Goal: Task Accomplishment & Management: Manage account settings

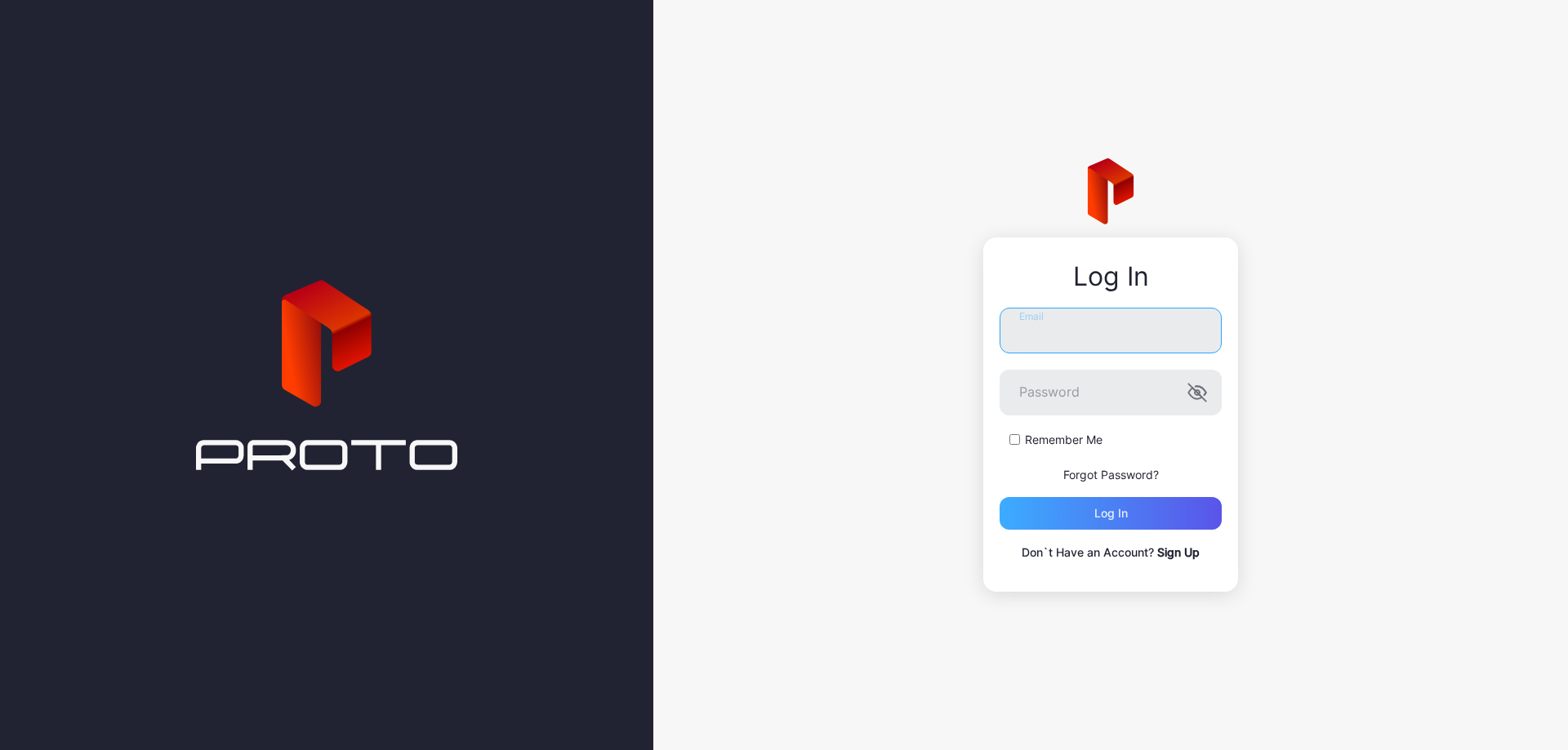
type input "**********"
click at [1161, 522] on div "Log in" at bounding box center [1110, 513] width 222 height 33
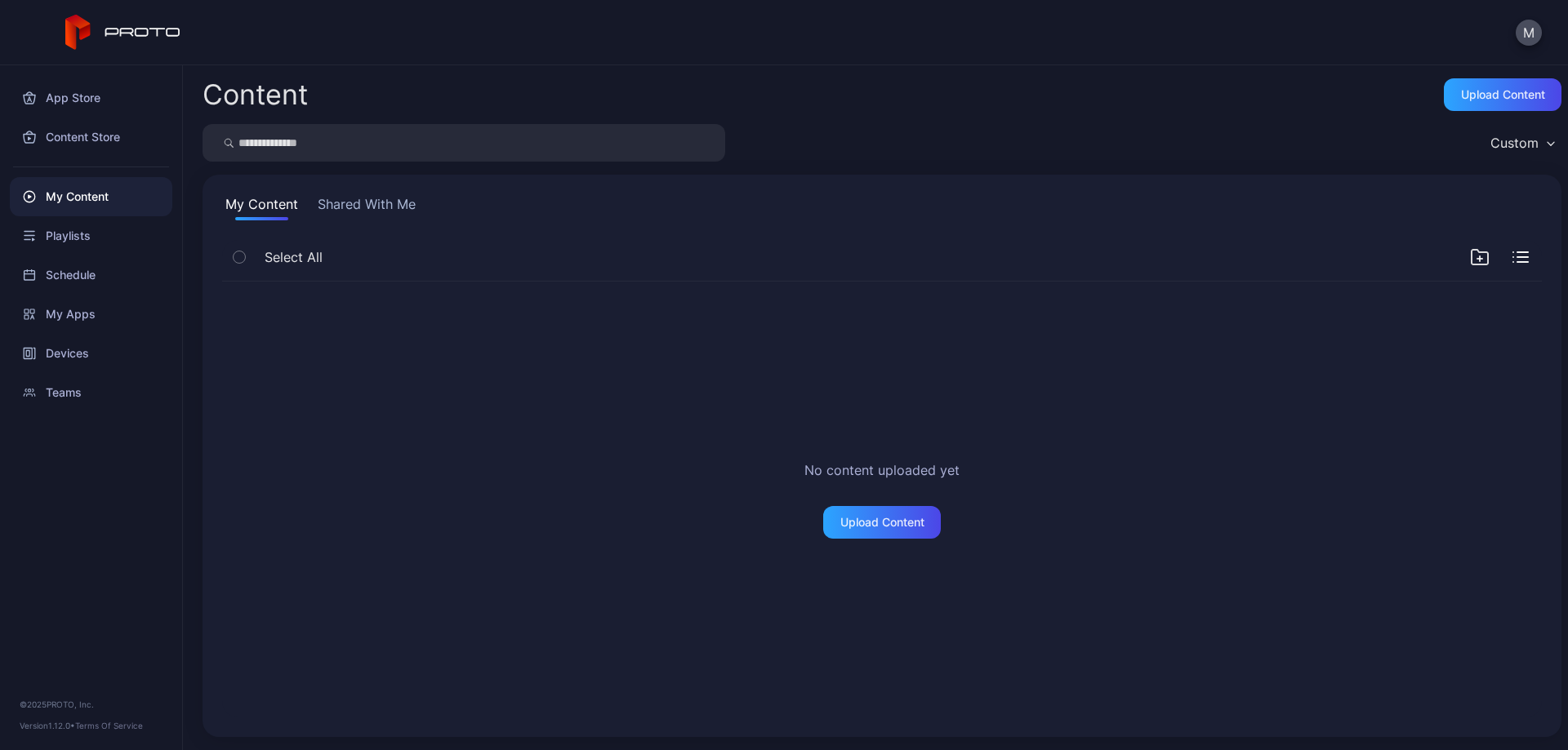
click at [379, 213] on button "Shared With Me" at bounding box center [366, 207] width 104 height 26
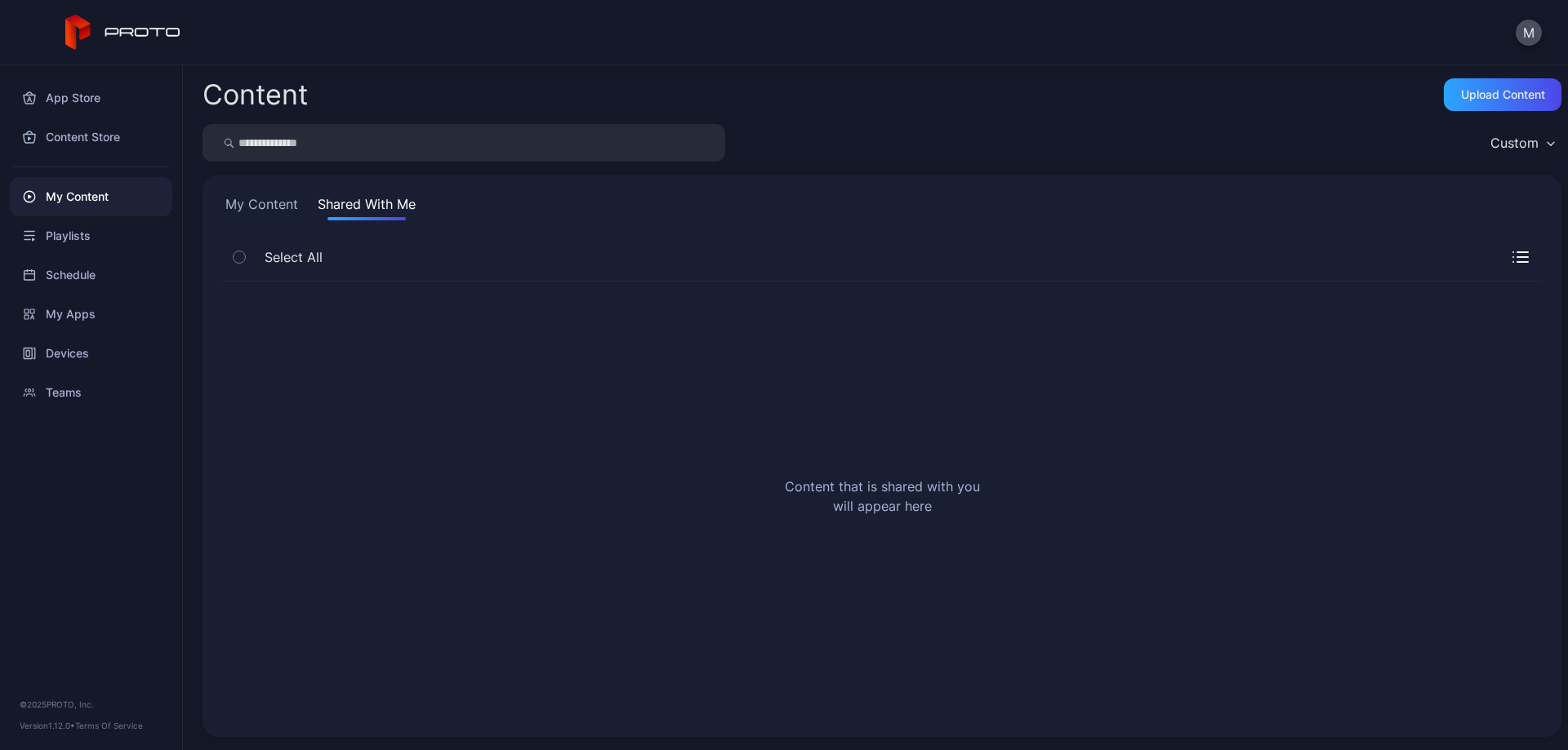
click at [269, 209] on button "My Content" at bounding box center [262, 207] width 79 height 26
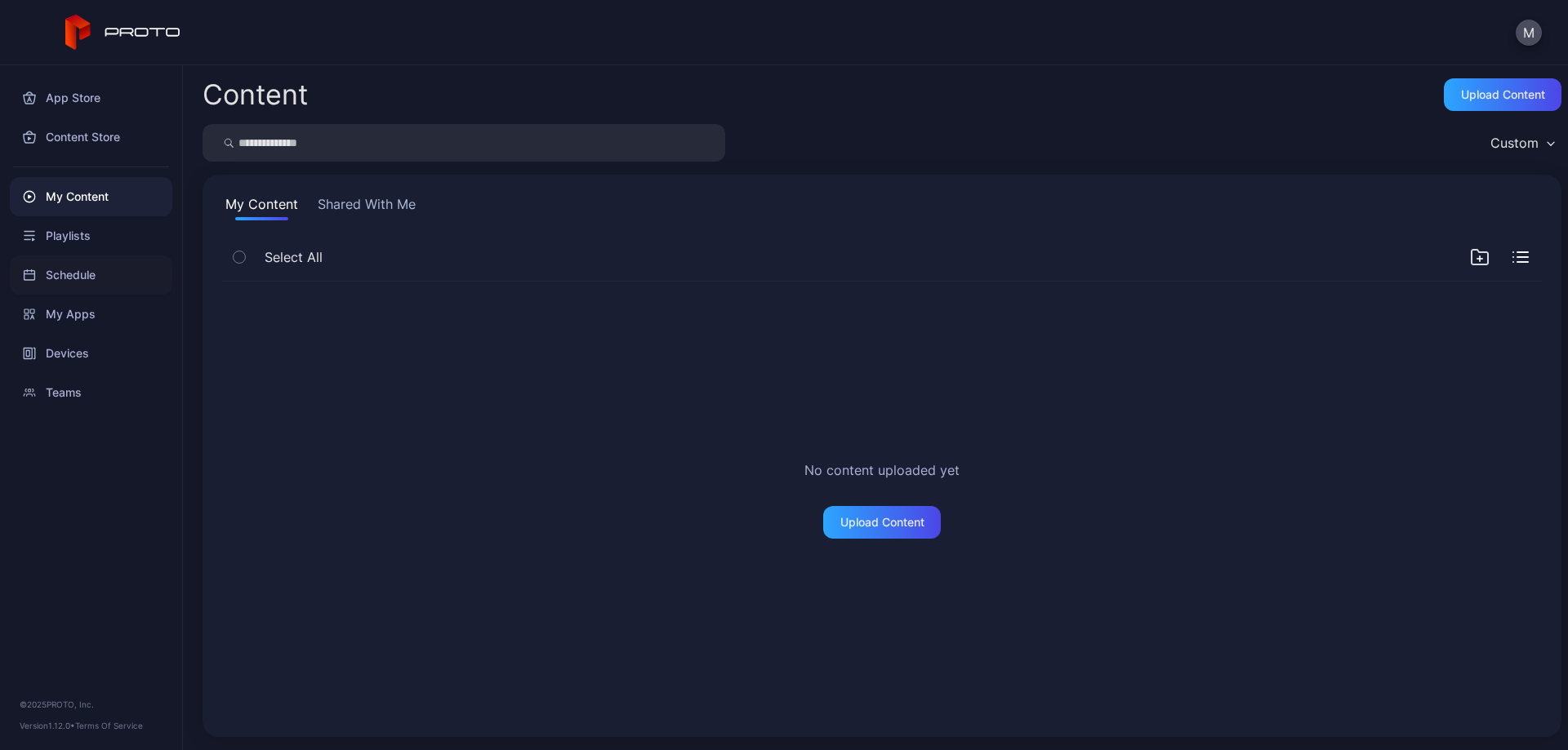
click at [77, 281] on div "Schedule" at bounding box center [90, 275] width 163 height 40
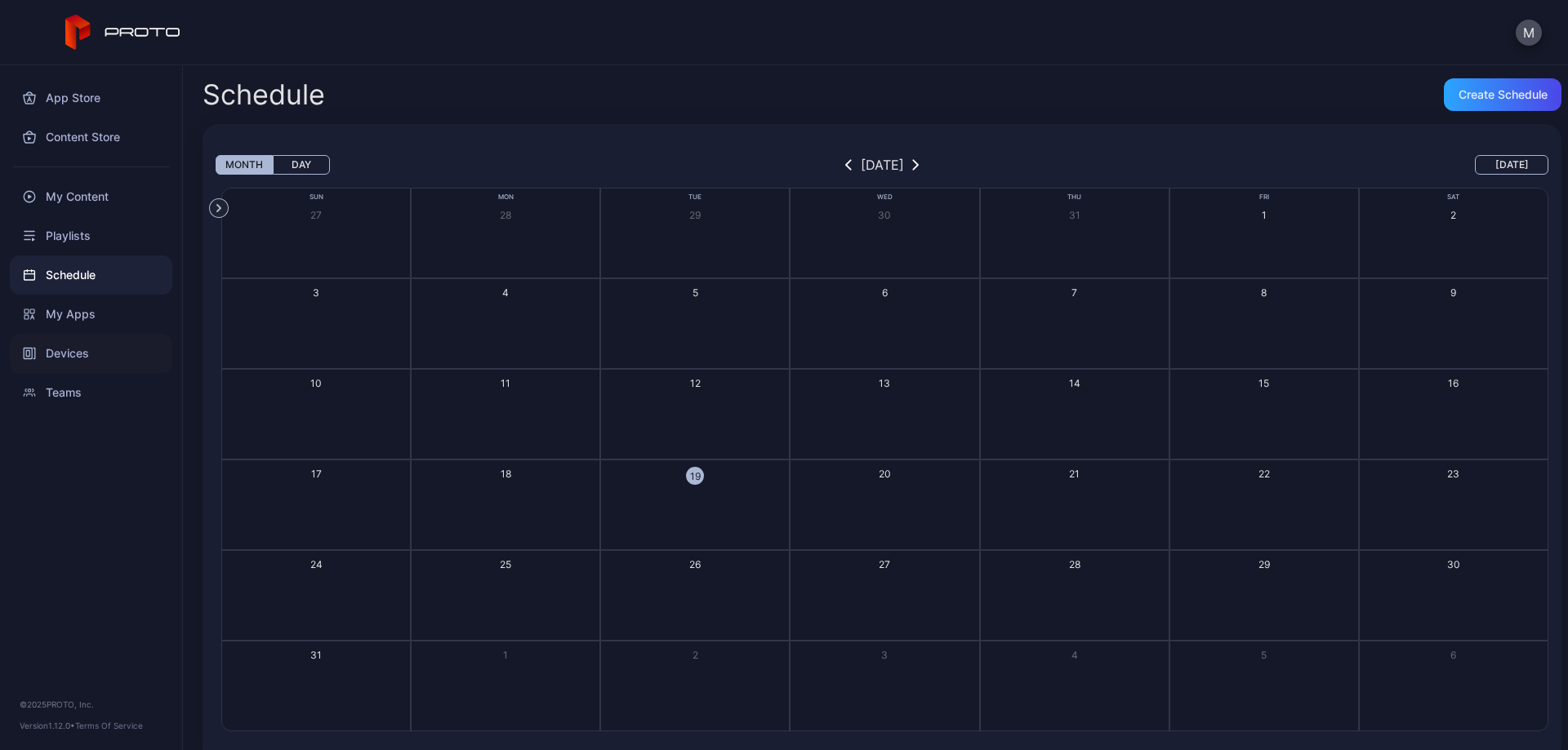
click at [77, 360] on div "Devices" at bounding box center [90, 353] width 163 height 40
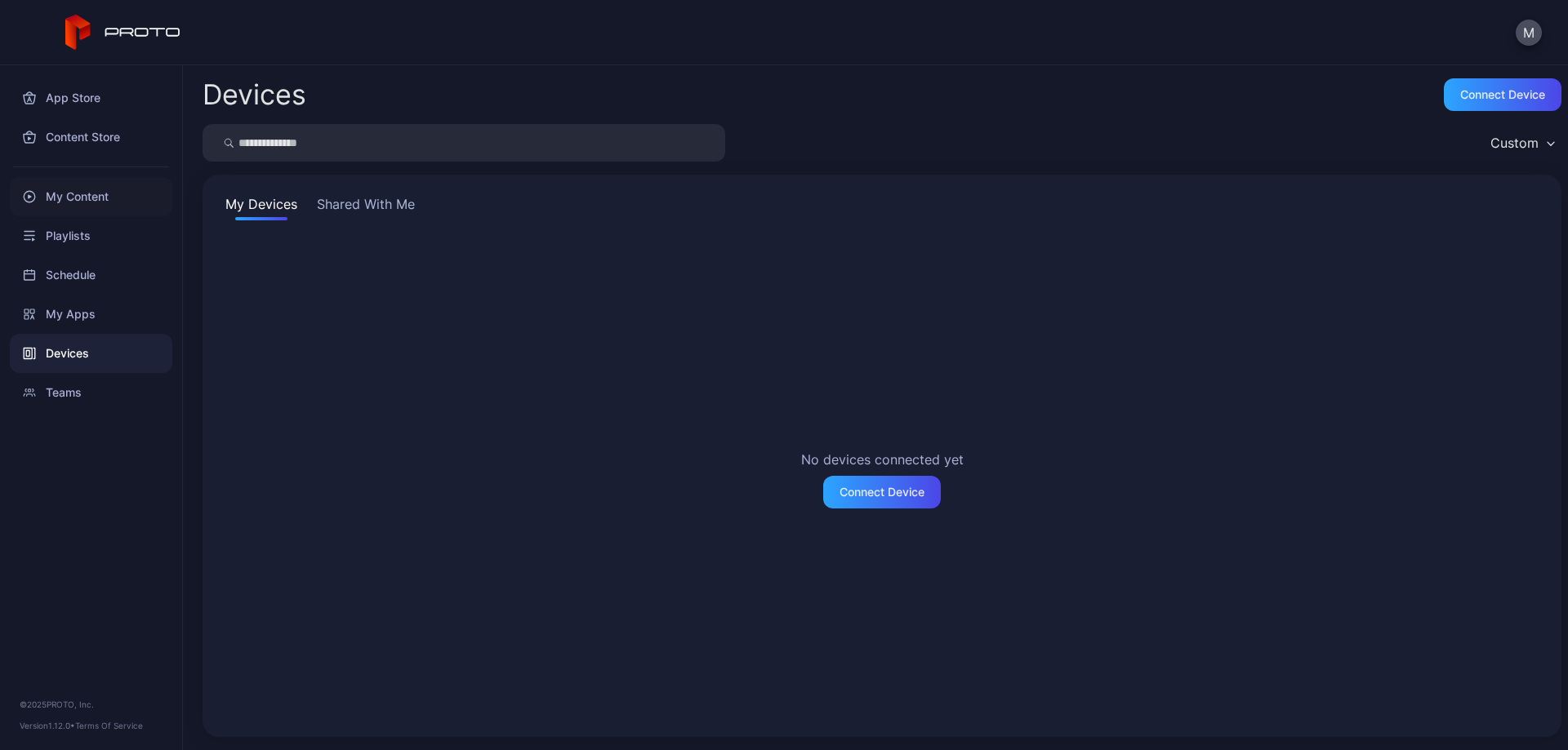
click at [77, 201] on div "My Content" at bounding box center [90, 197] width 163 height 40
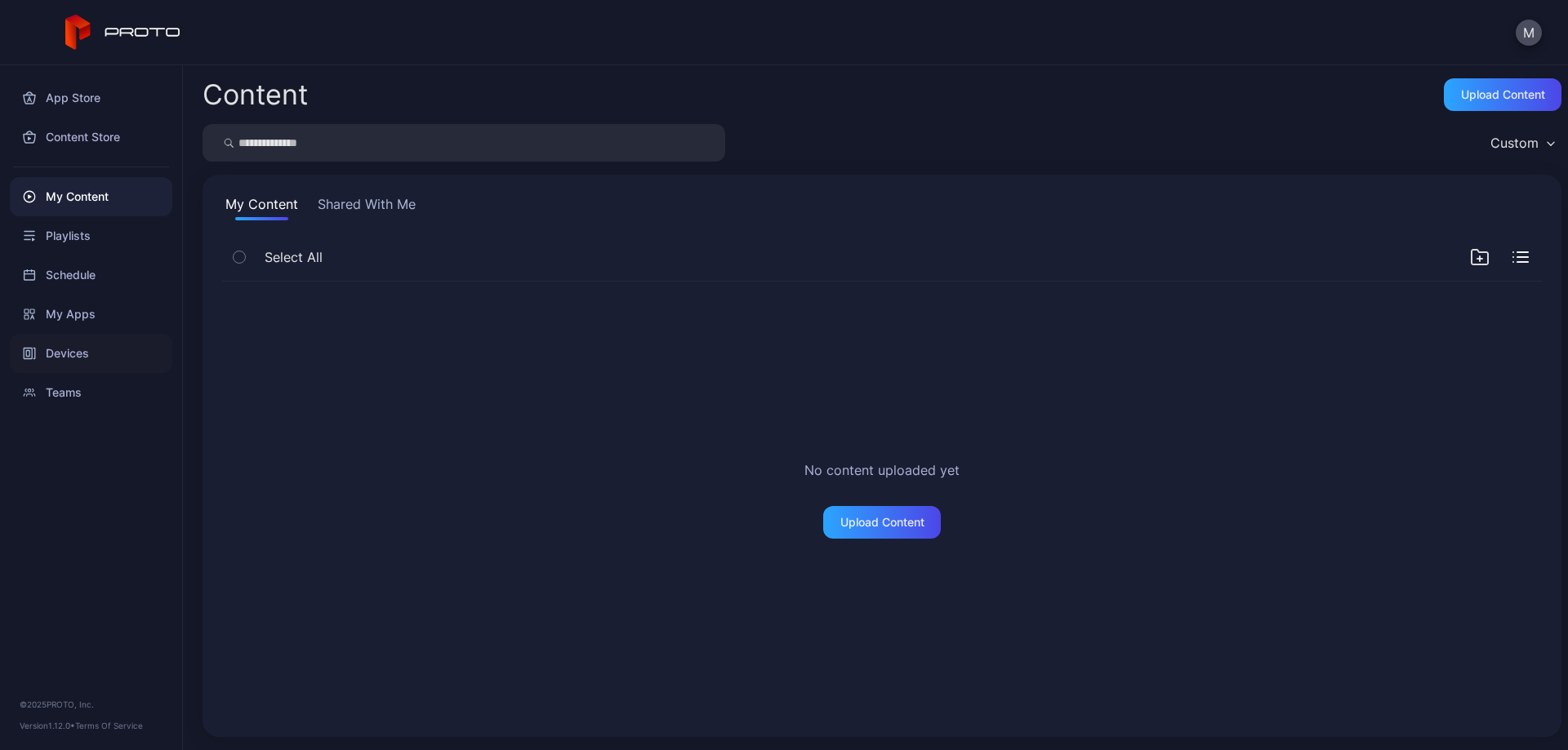
click at [115, 359] on div "Devices" at bounding box center [90, 353] width 163 height 40
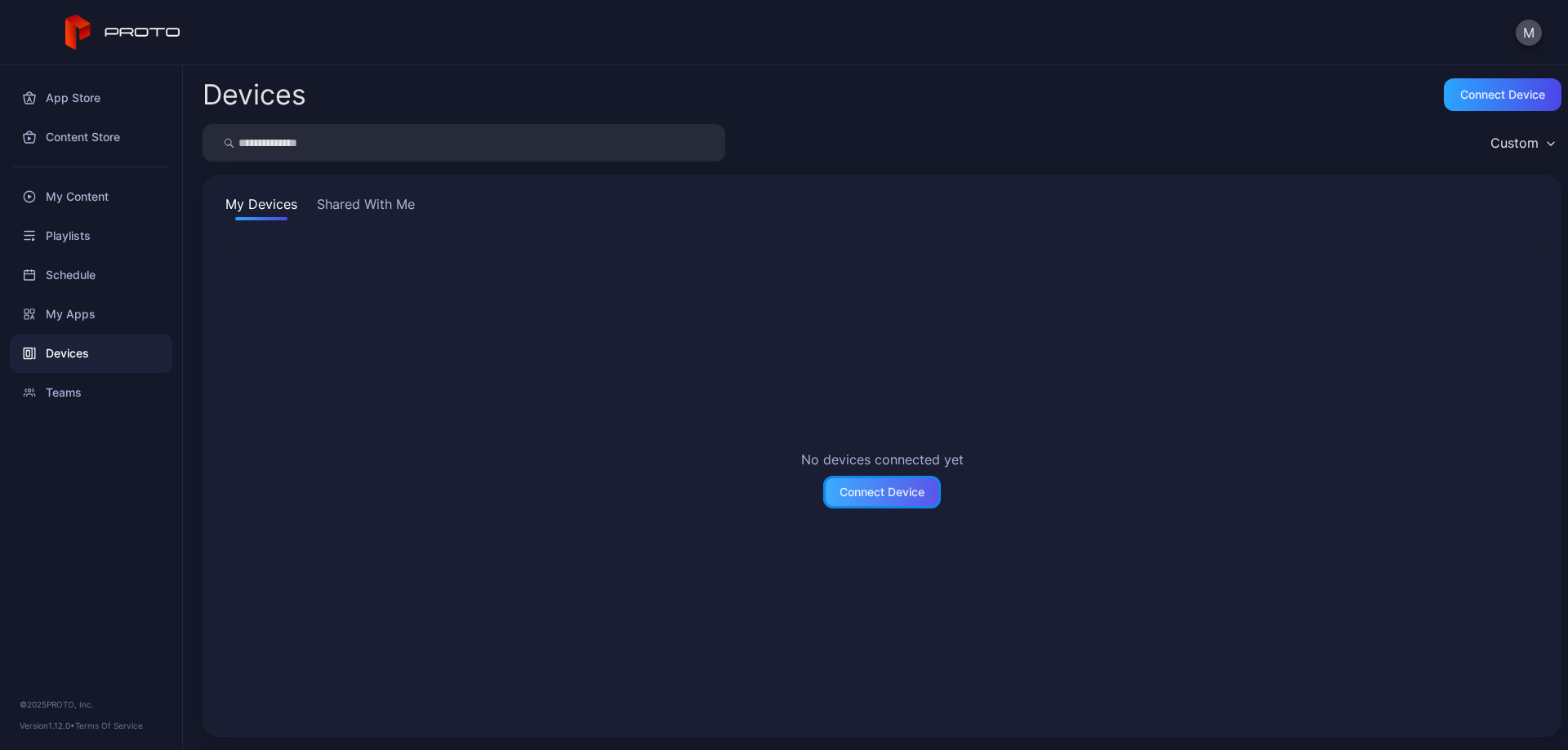
click at [904, 499] on div "Connect Device" at bounding box center [881, 492] width 118 height 33
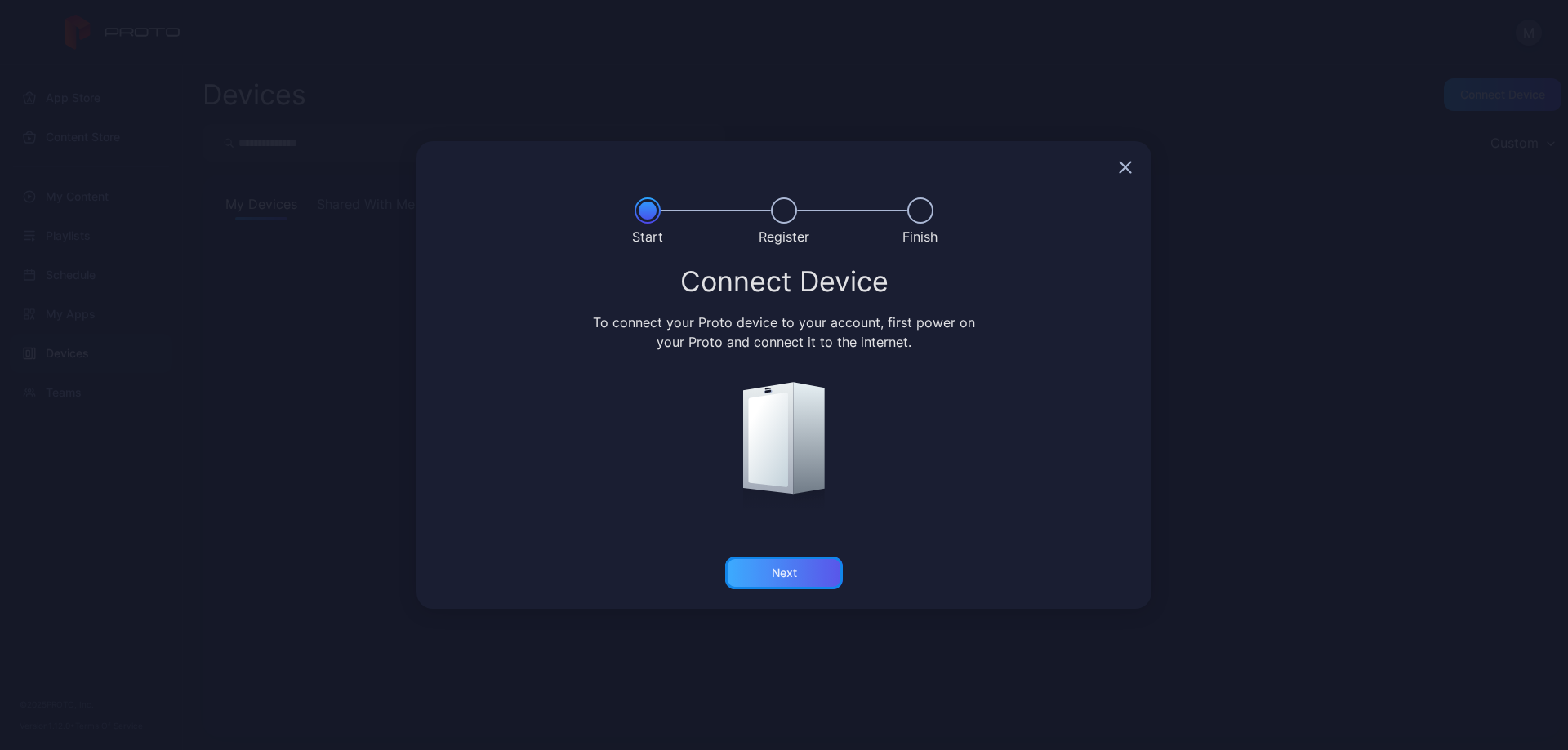
click at [800, 575] on div "Next" at bounding box center [784, 573] width 118 height 33
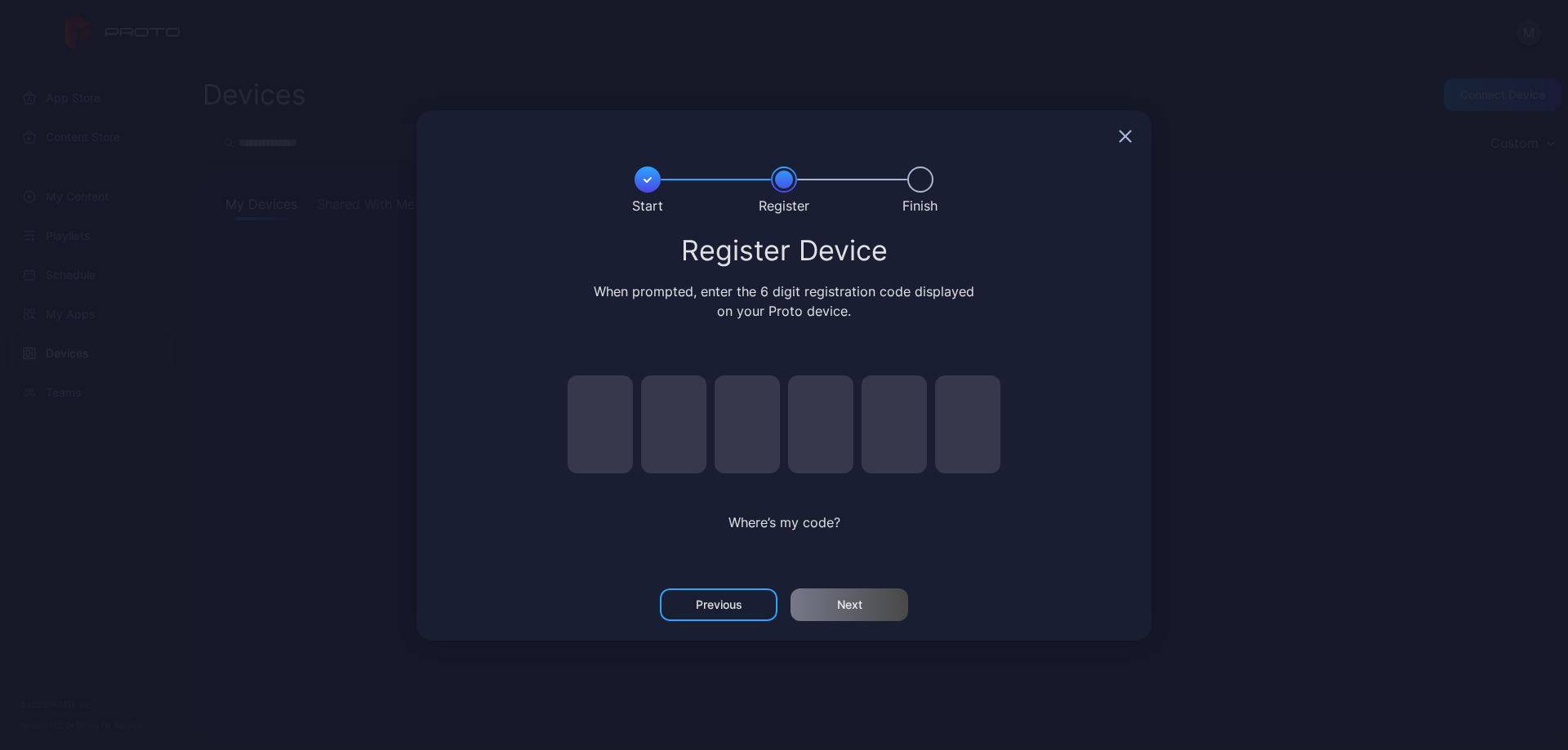
click at [1126, 136] on icon "button" at bounding box center [1126, 136] width 10 height 10
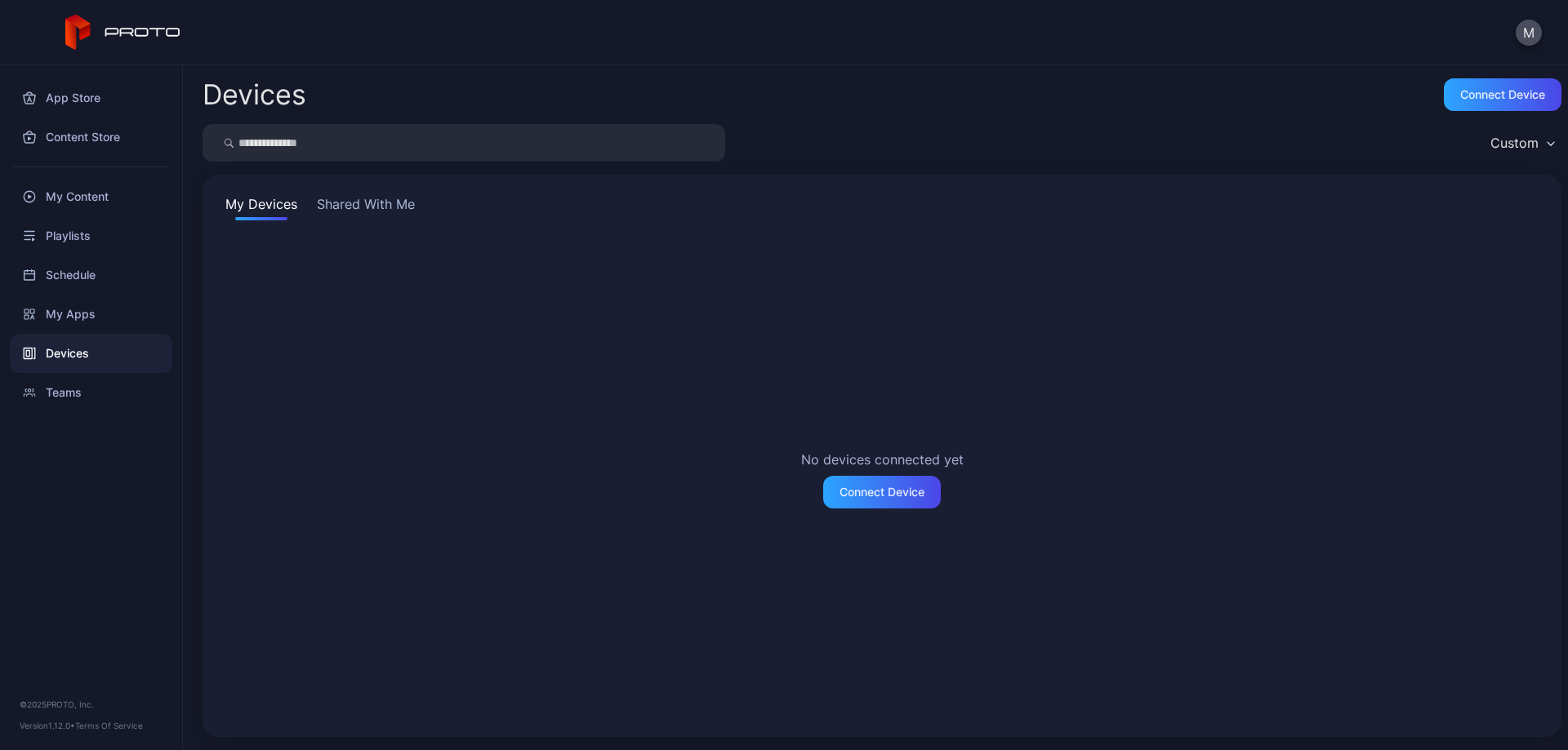
click at [395, 203] on button "Shared With Me" at bounding box center [365, 207] width 104 height 26
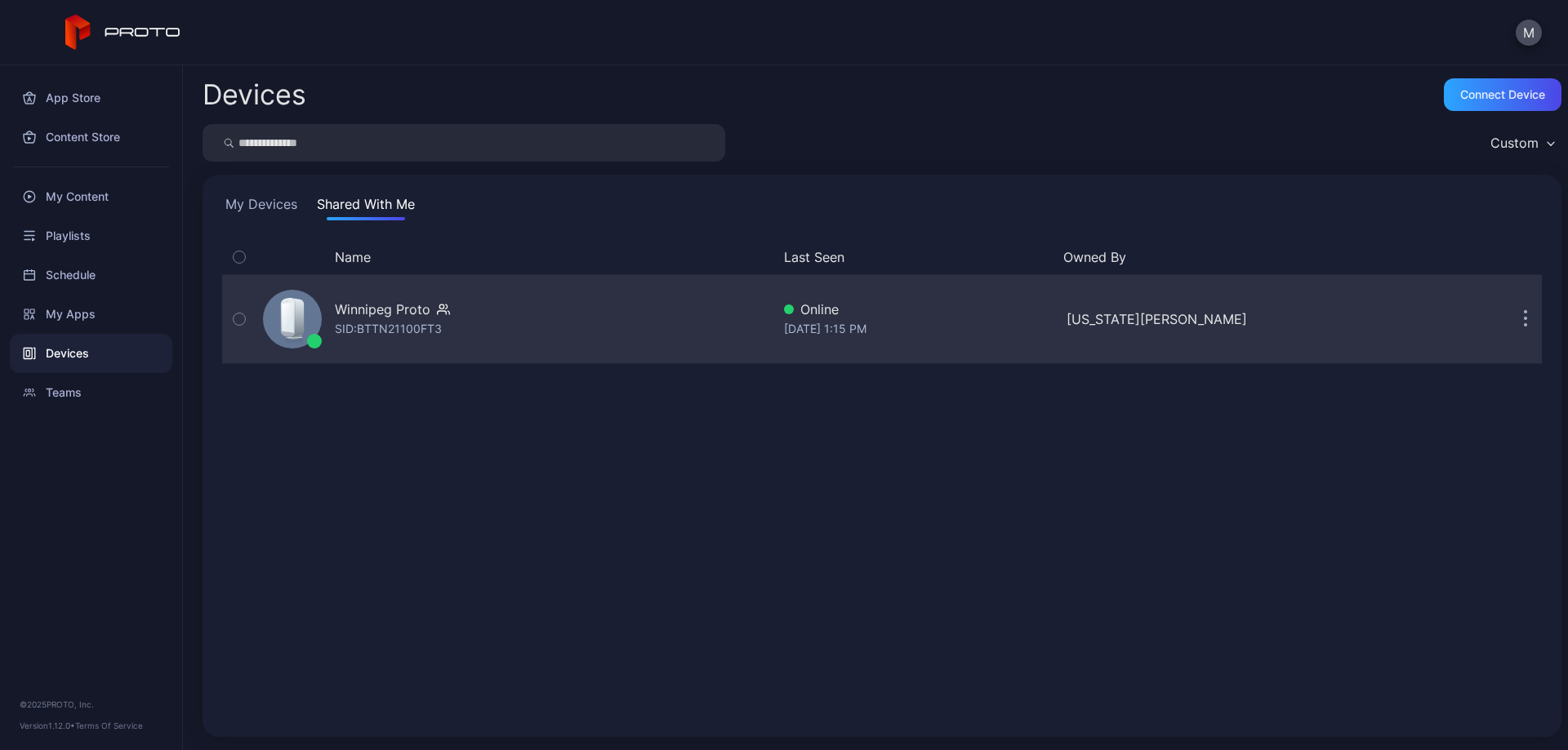
click at [583, 331] on div "Winnipeg Proto SID: BTTN21100FT3" at bounding box center [514, 319] width 515 height 82
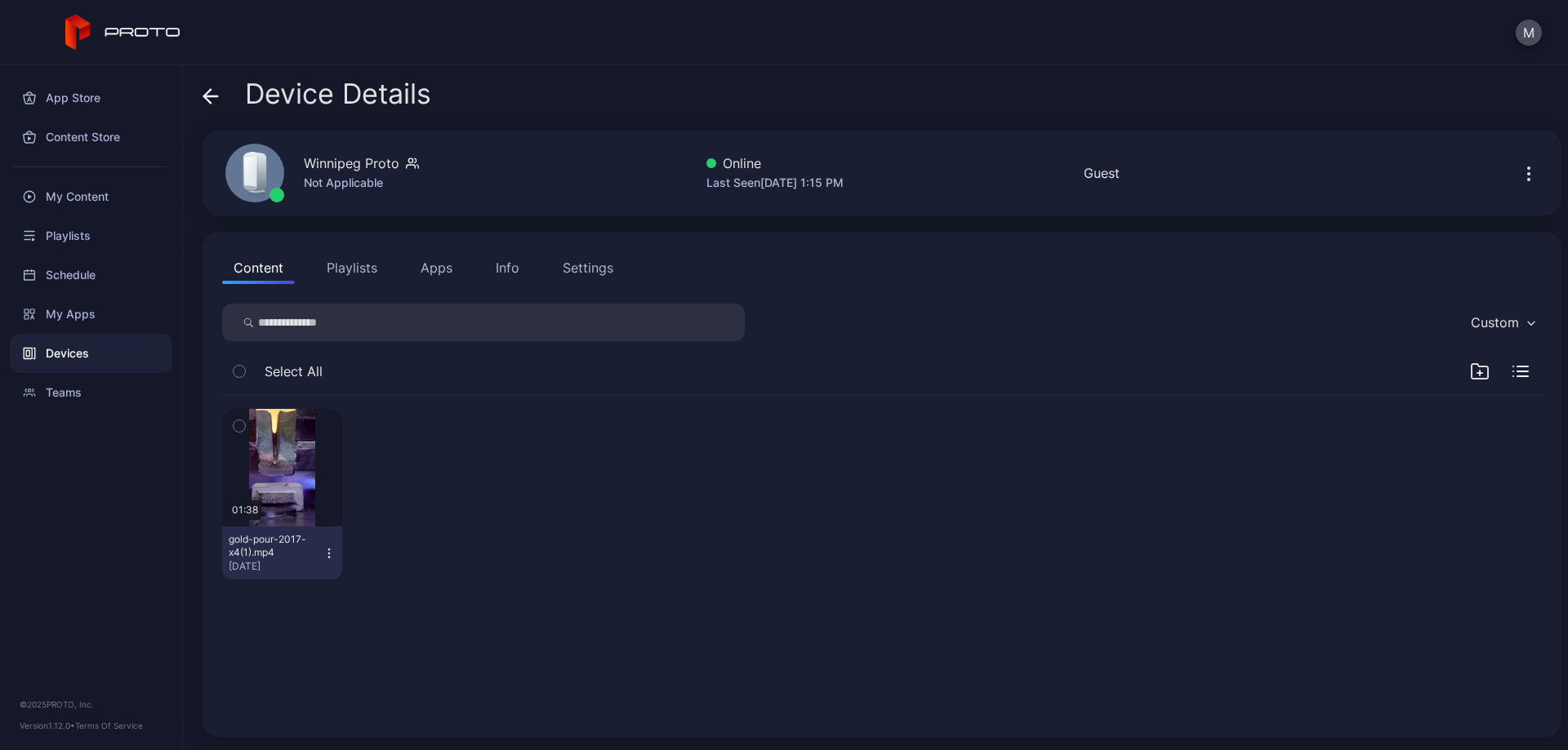
click at [583, 262] on div "Settings" at bounding box center [588, 267] width 51 height 20
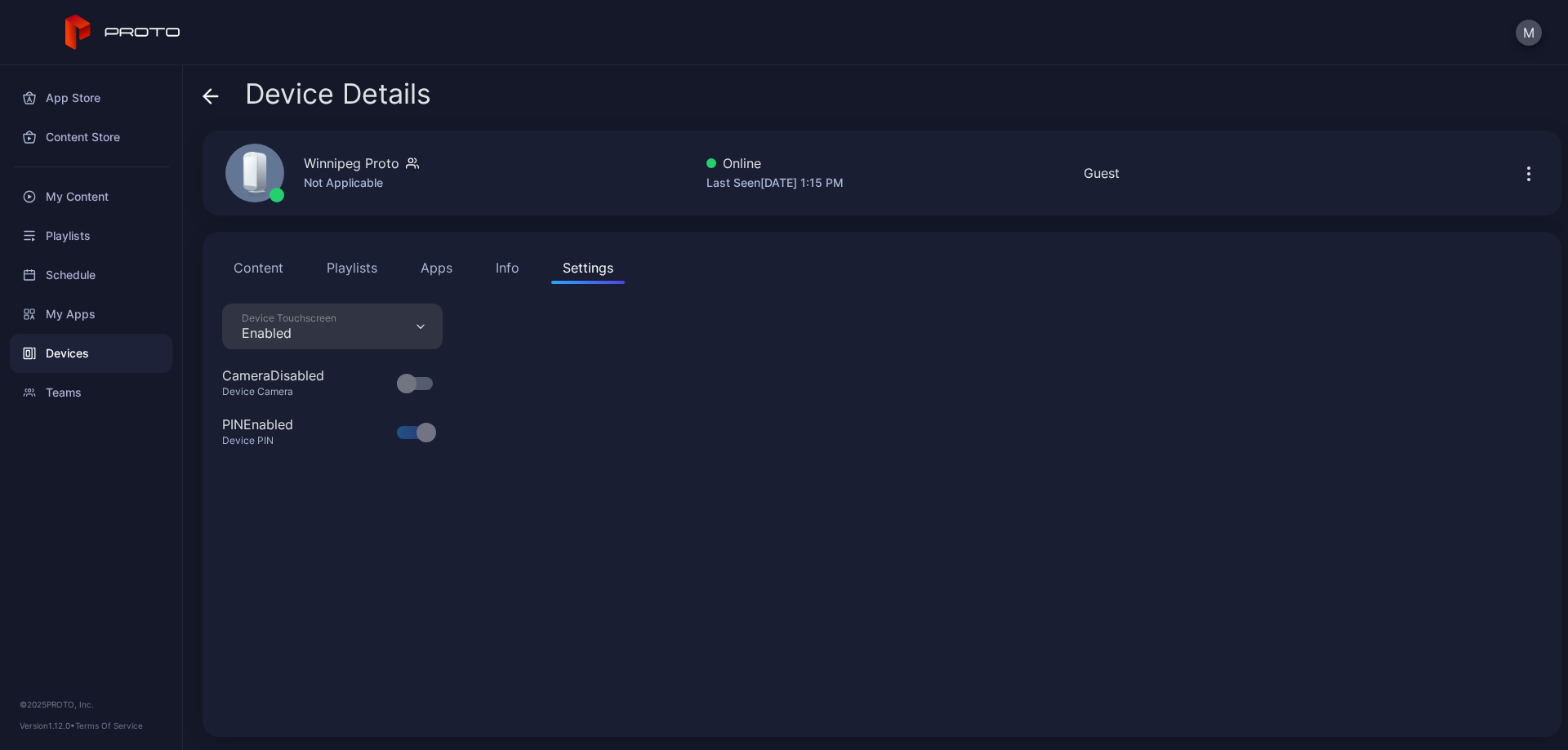
click at [689, 425] on div "Device Touchscreen Enabled Camera Disabled Device Camera PIN Enabled Device PIN" at bounding box center [881, 510] width 1319 height 414
click at [844, 538] on div "Device Touchscreen Disabled Camera Disabled Device Camera PIN Enabled Device PIN" at bounding box center [881, 510] width 1319 height 414
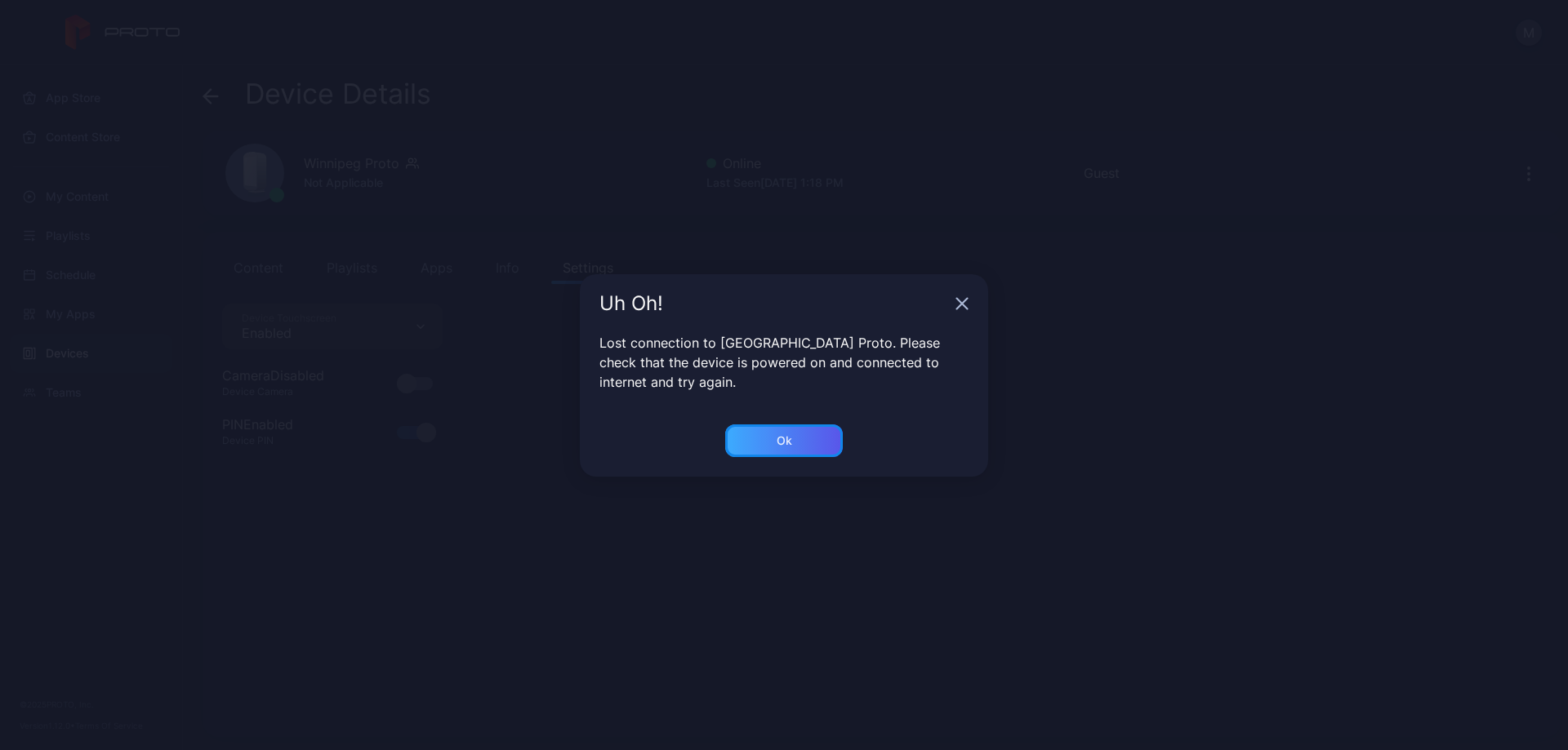
click at [804, 446] on div "Ok" at bounding box center [784, 440] width 118 height 33
click at [823, 433] on div "Ok" at bounding box center [784, 440] width 118 height 33
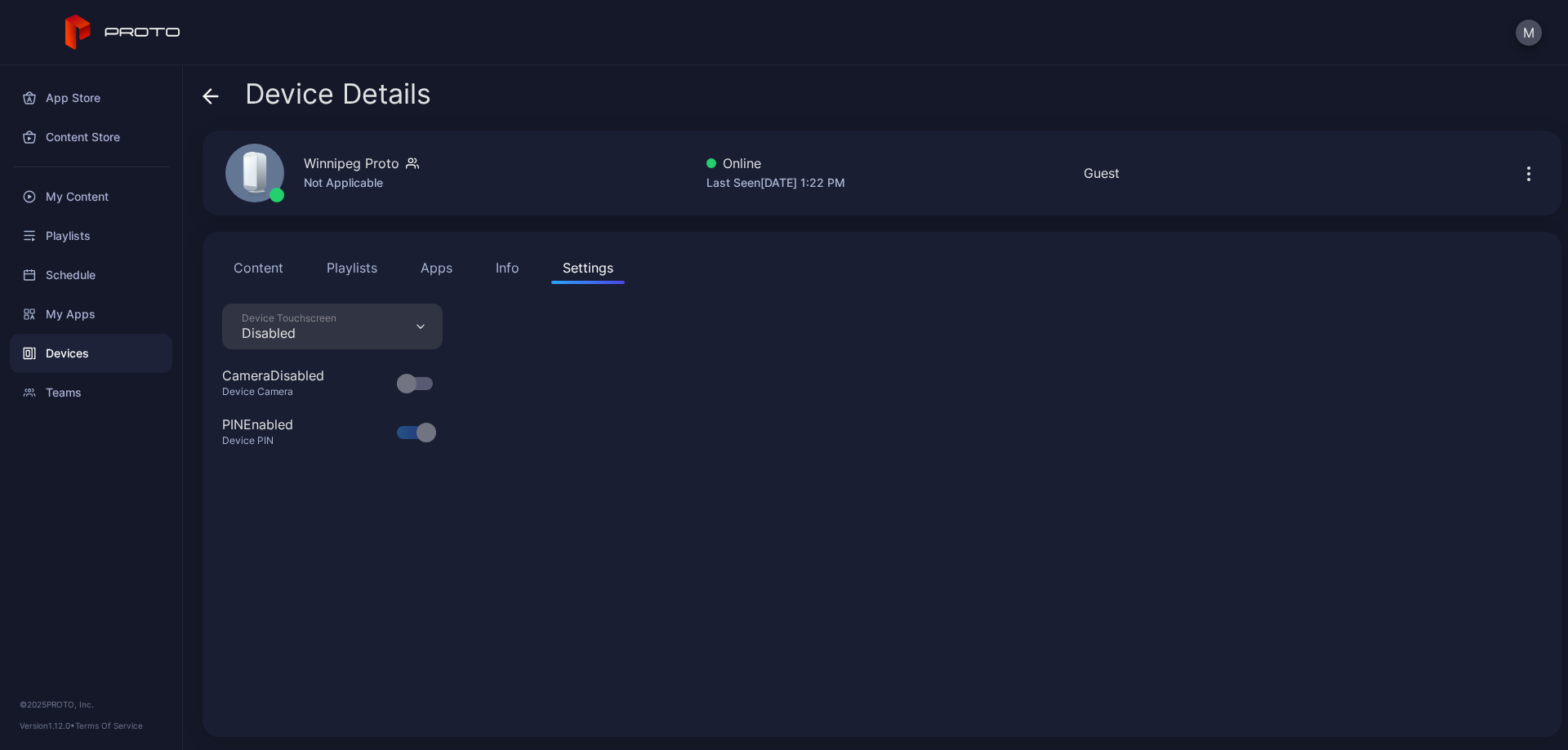
click at [728, 541] on div "Device Touchscreen Disabled Camera Disabled Device Camera PIN Enabled Device PIN" at bounding box center [881, 510] width 1319 height 414
click at [358, 267] on button "Playlists" at bounding box center [351, 267] width 73 height 33
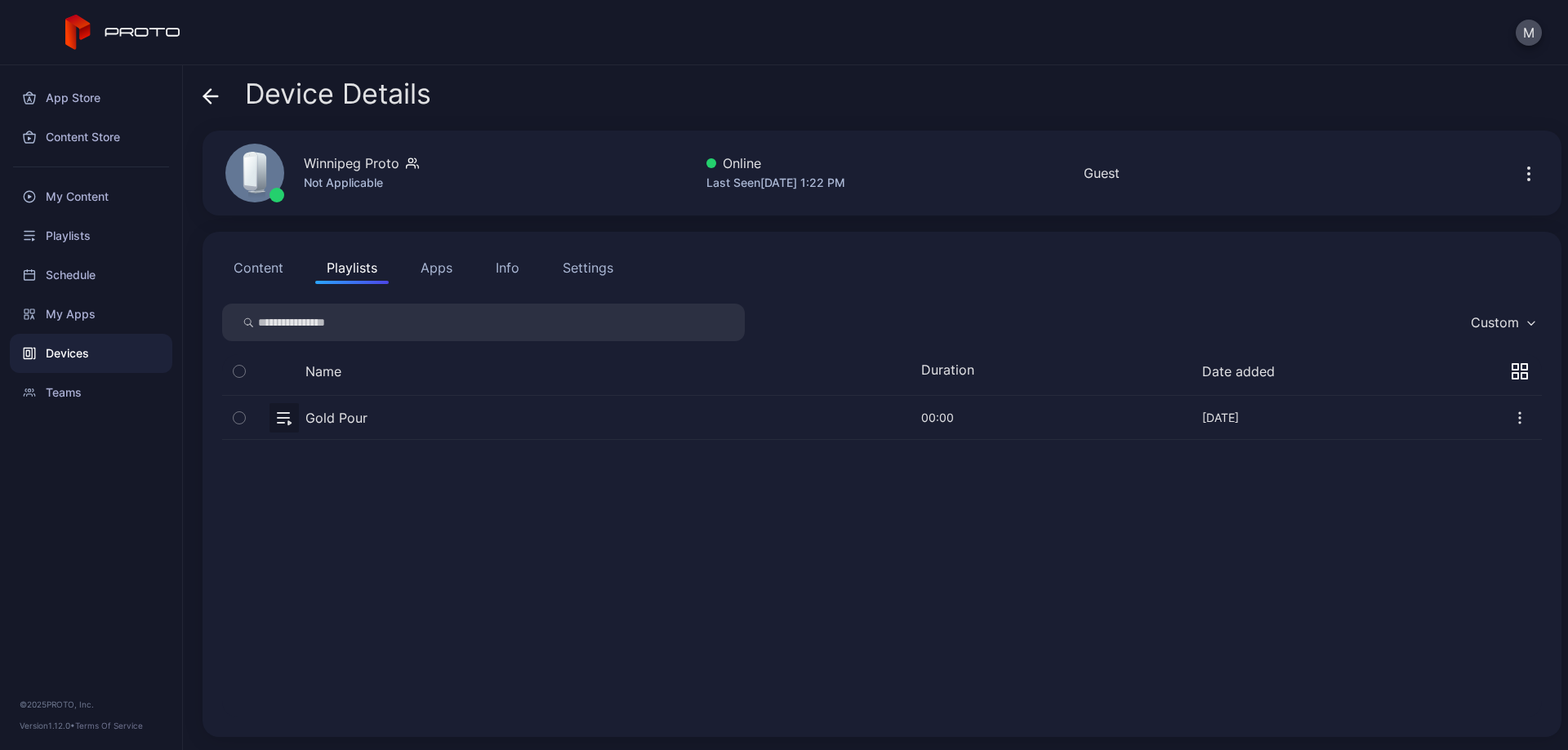
click at [594, 268] on div "Settings" at bounding box center [588, 267] width 51 height 20
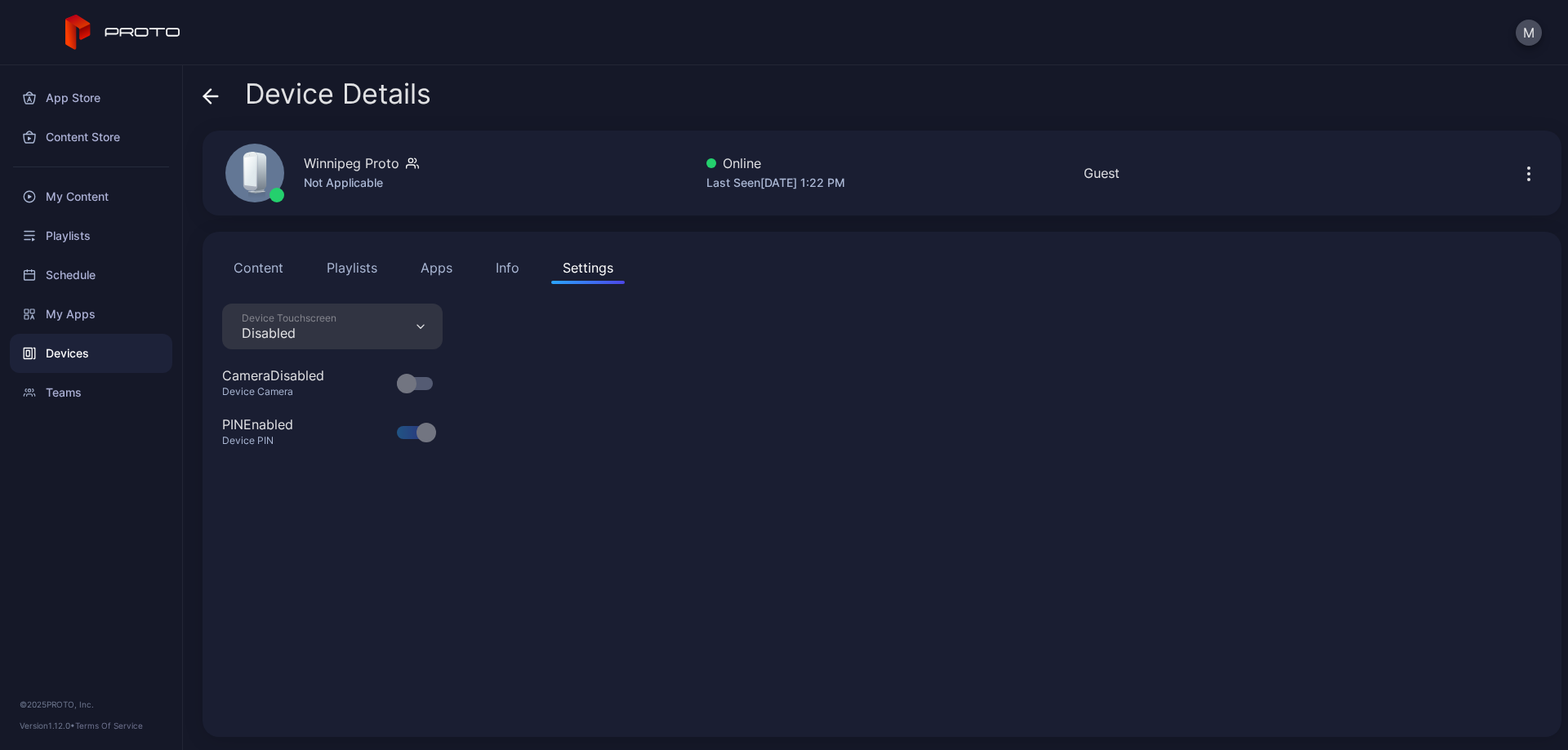
drag, startPoint x: 603, startPoint y: 563, endPoint x: 202, endPoint y: 382, distance: 440.0
click at [608, 562] on div "Device Touchscreen Disabled Camera Disabled Device Camera PIN Enabled Device PIN" at bounding box center [881, 510] width 1319 height 414
click at [250, 271] on button "Content" at bounding box center [258, 267] width 72 height 33
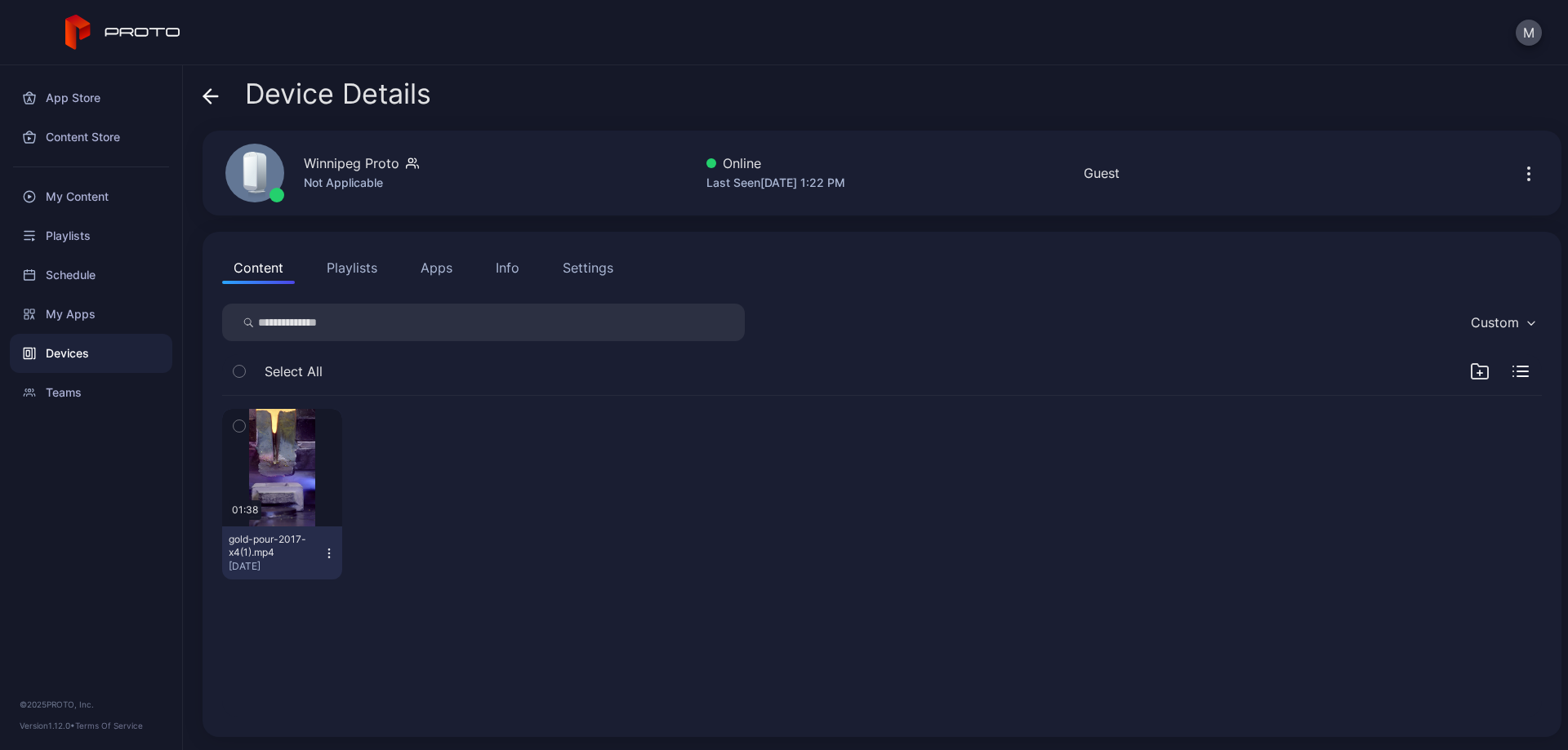
click at [603, 264] on div "Settings" at bounding box center [588, 267] width 51 height 20
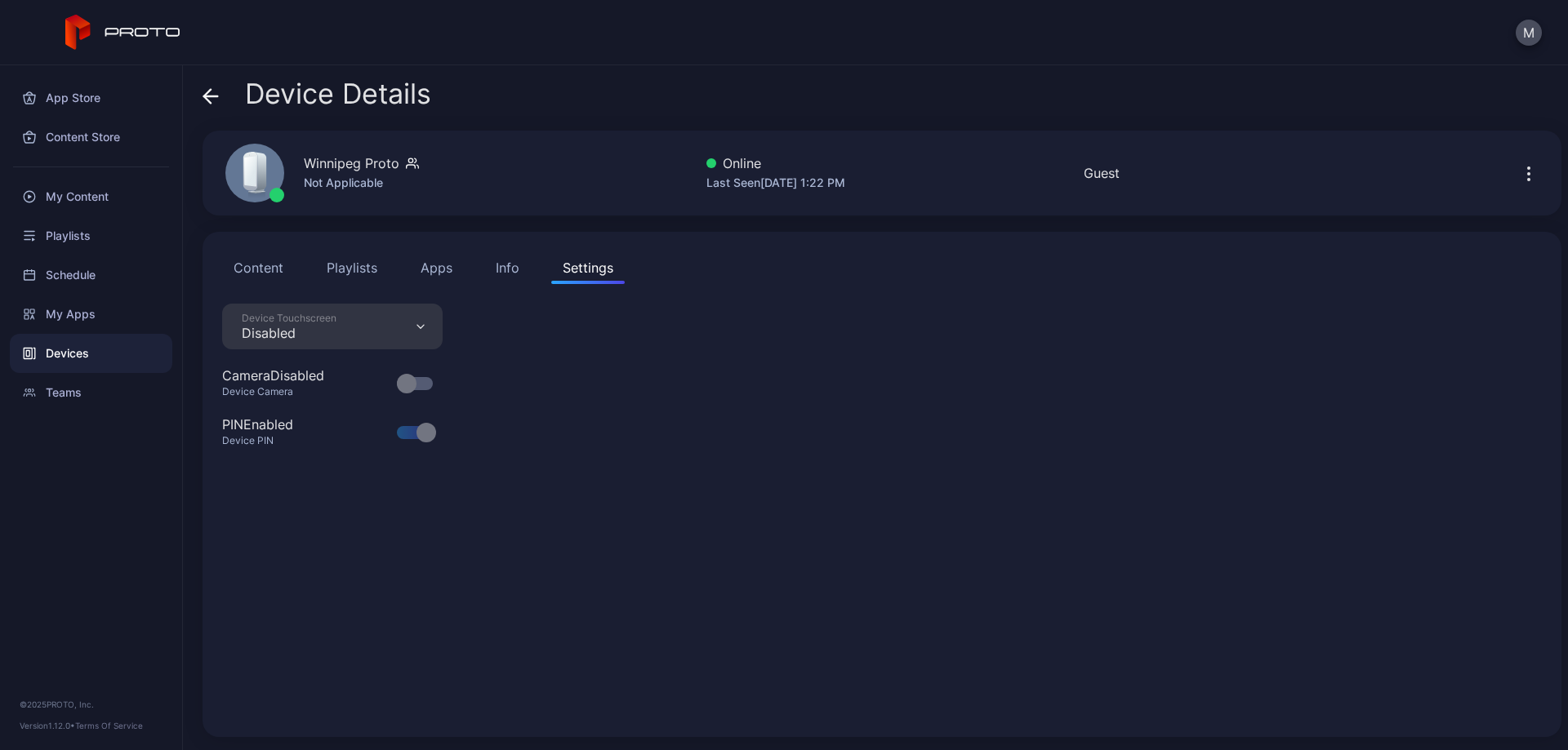
click at [758, 640] on div "Device Touchscreen Disabled Camera Disabled Device Camera PIN Enabled Device PIN" at bounding box center [881, 510] width 1319 height 414
click at [455, 182] on div "Winnipeg Proto Not Applicable" at bounding box center [336, 173] width 262 height 88
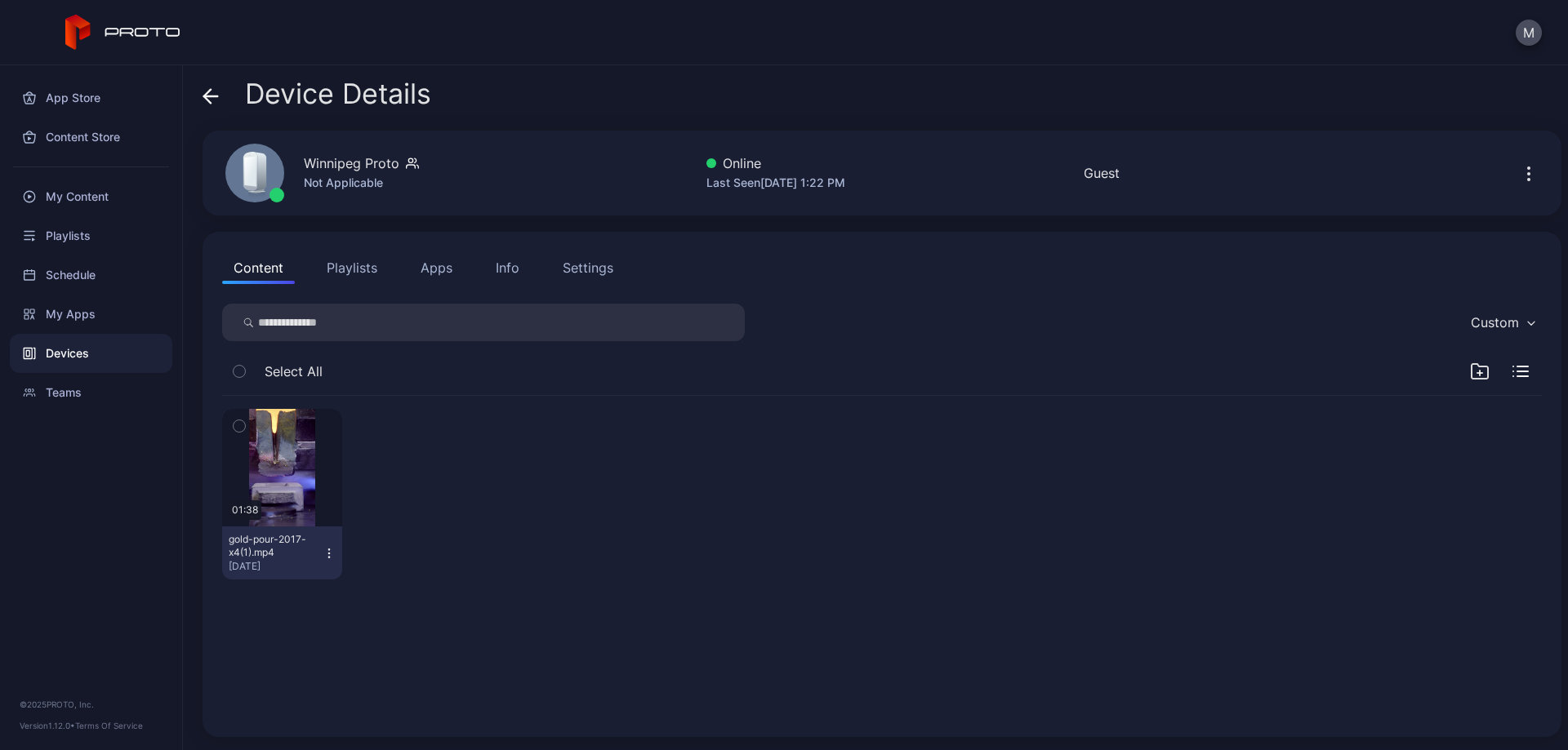
click at [590, 263] on div "Settings" at bounding box center [588, 267] width 51 height 20
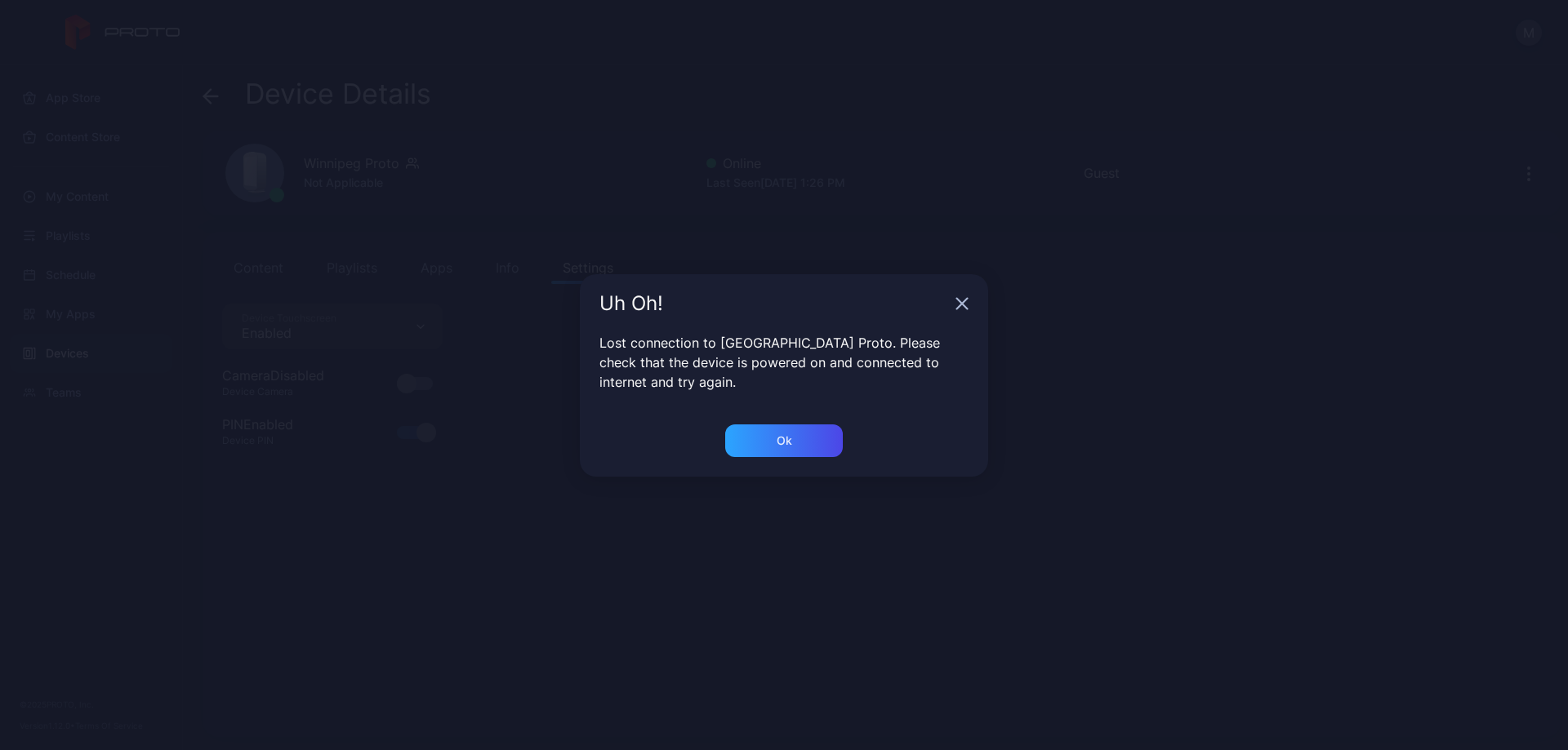
click at [965, 298] on icon "button" at bounding box center [961, 303] width 13 height 13
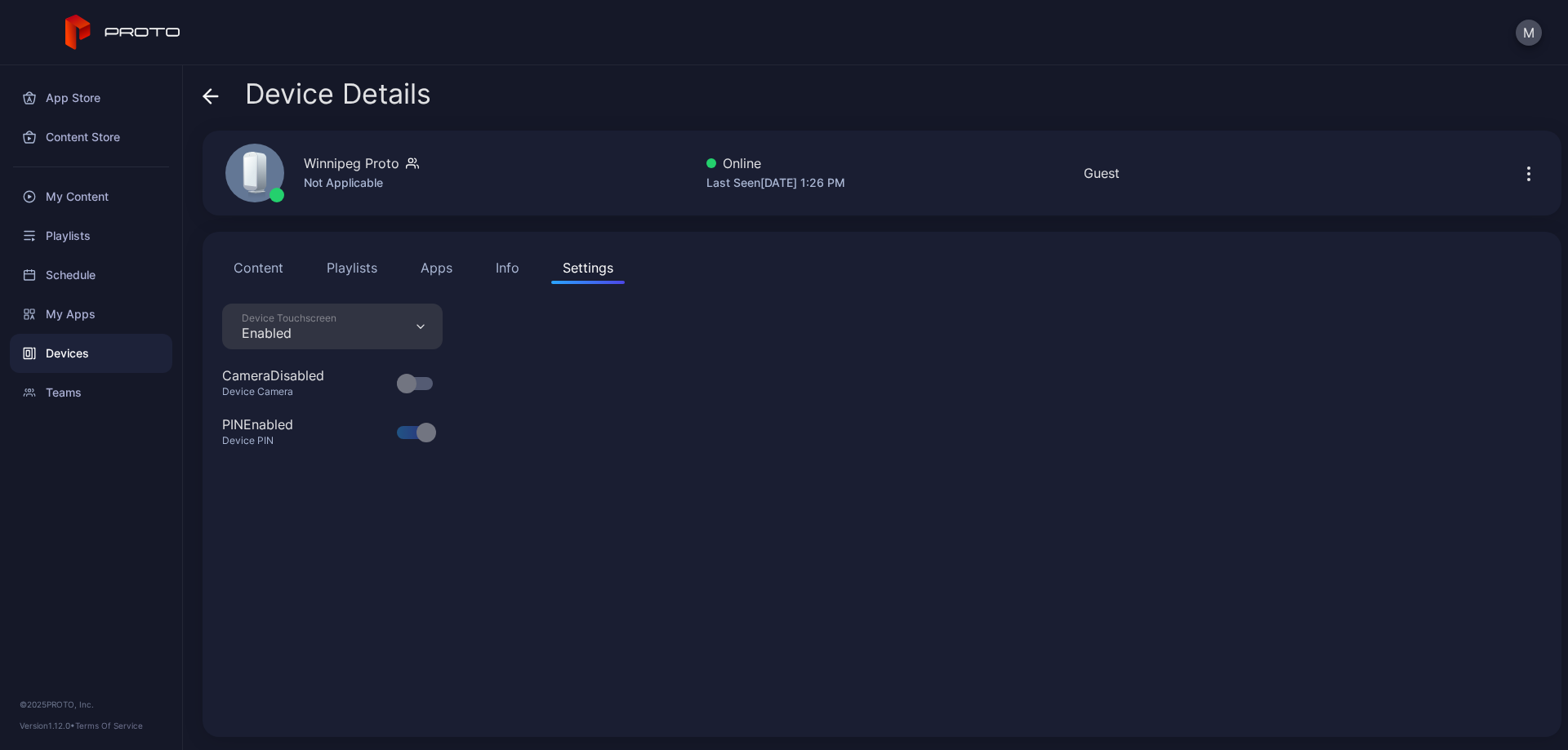
click at [691, 487] on div "Device Touchscreen Enabled Camera Disabled Device Camera PIN Enabled Device PIN" at bounding box center [881, 510] width 1319 height 414
click at [649, 381] on div "Device Touchscreen Enabled Camera Disabled Device Camera PIN Enabled Device PIN" at bounding box center [881, 510] width 1319 height 414
click at [1040, 718] on div "Content Playlists Apps Info Settings Device Touchscreen Enabled Camera Disabled…" at bounding box center [881, 483] width 1359 height 505
click at [872, 494] on div "Device Touchscreen Enabled Camera Disabled Device Camera PIN Enabled Device PIN" at bounding box center [881, 510] width 1319 height 414
click at [259, 267] on button "Content" at bounding box center [258, 267] width 72 height 33
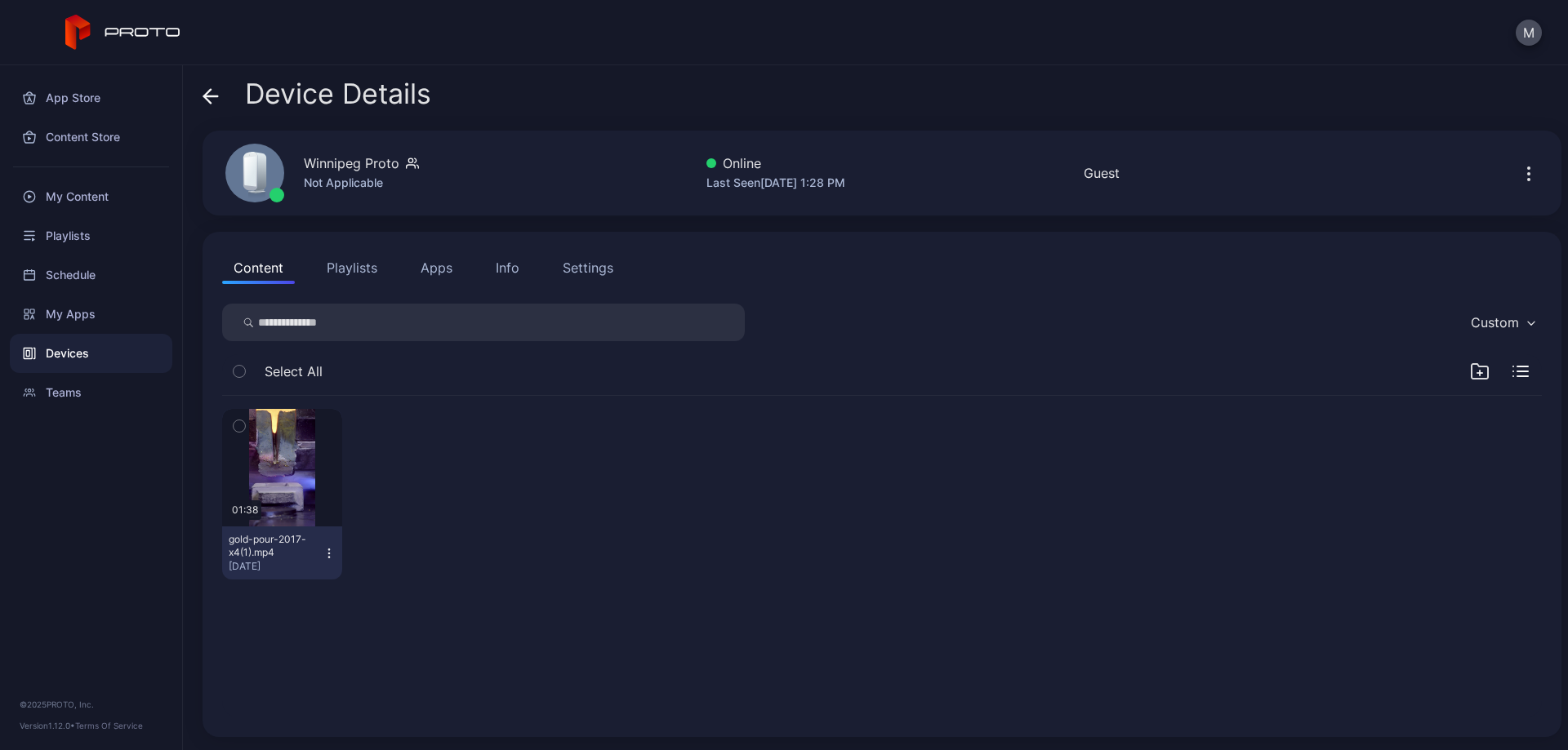
click at [1519, 176] on icon "button" at bounding box center [1528, 174] width 20 height 20
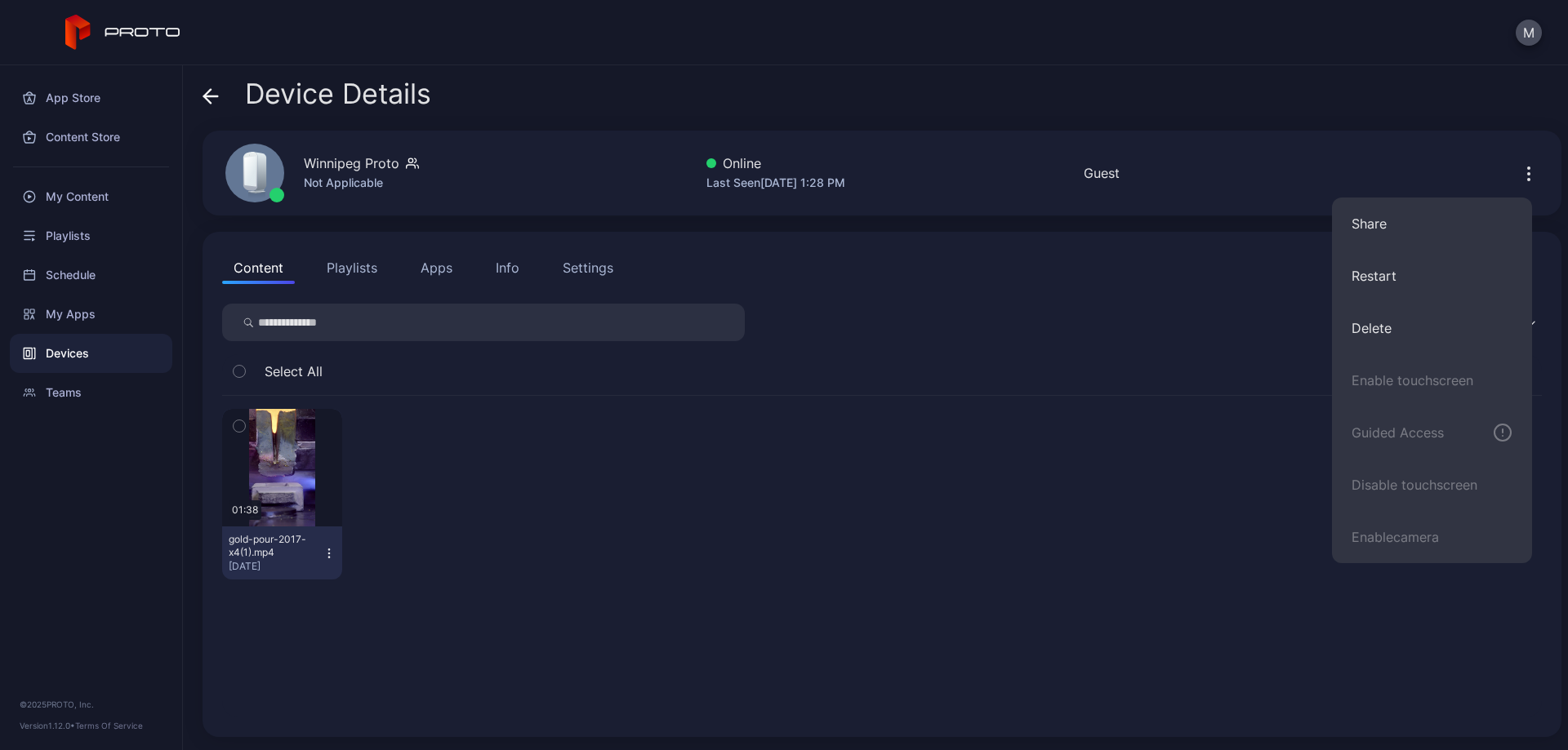
click at [742, 542] on div "01:38 gold-pour-2017-x4(1).mp4 Jul 15, 2025" at bounding box center [881, 494] width 1319 height 197
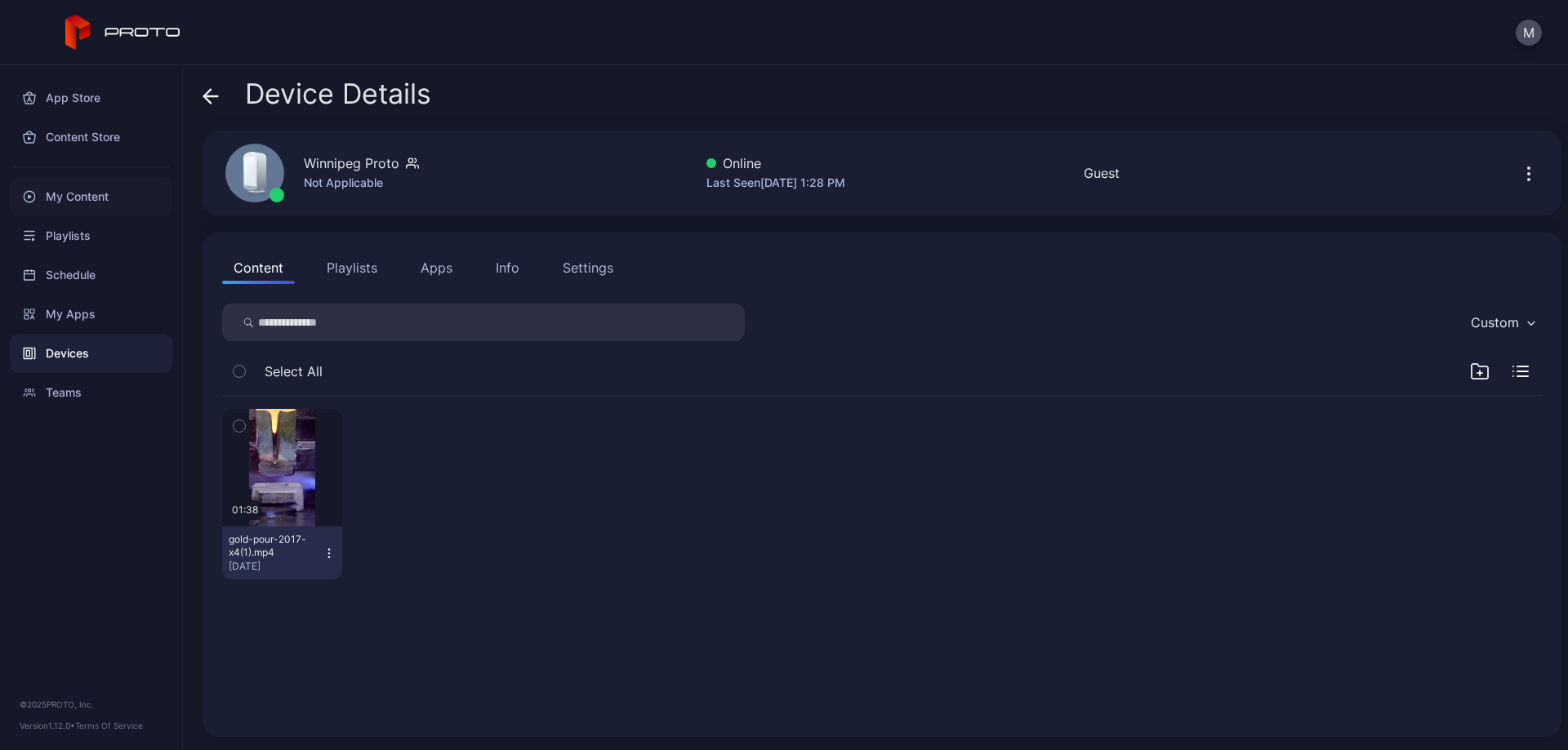
click at [71, 199] on div "My Content" at bounding box center [90, 197] width 163 height 40
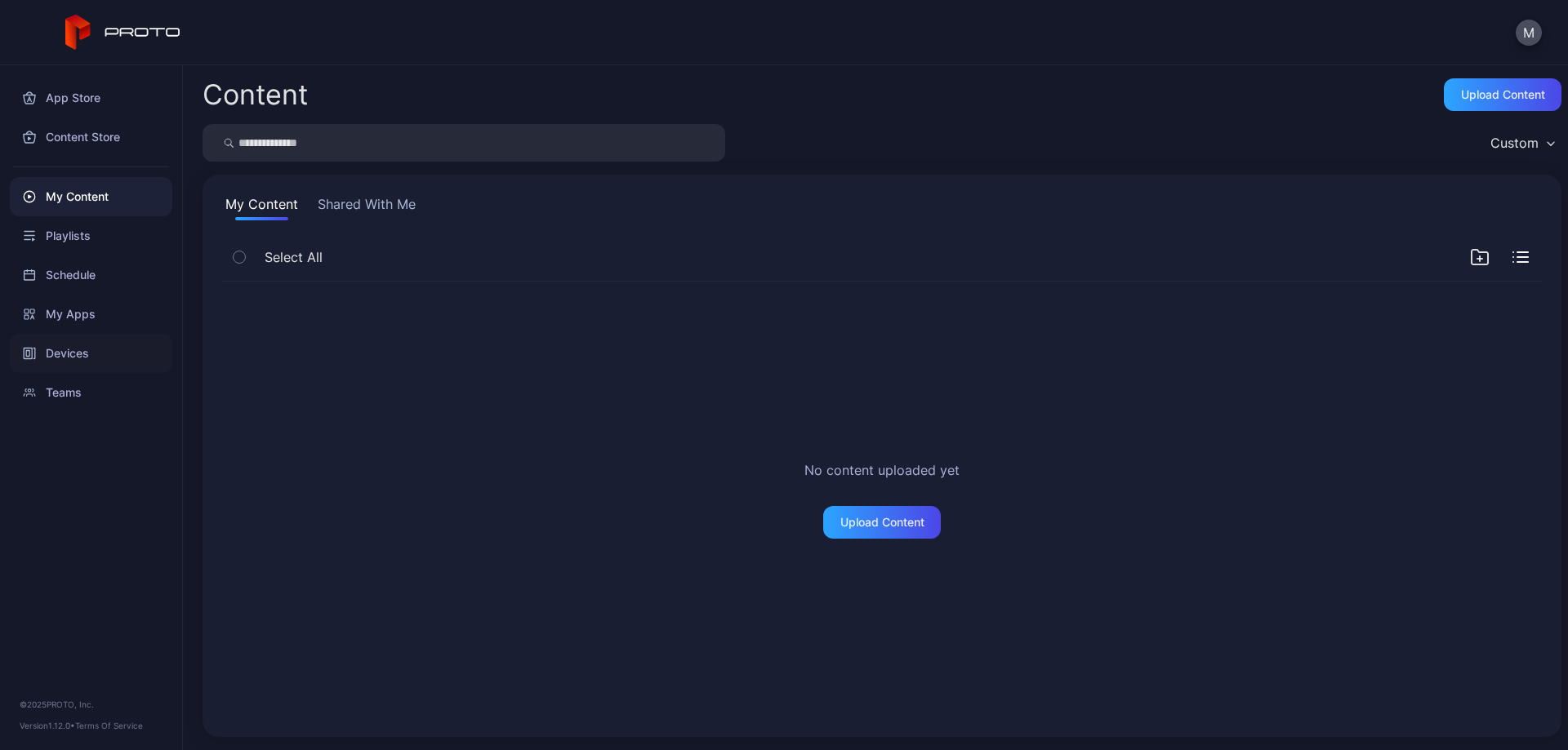
click at [102, 346] on div "Devices" at bounding box center [90, 353] width 163 height 40
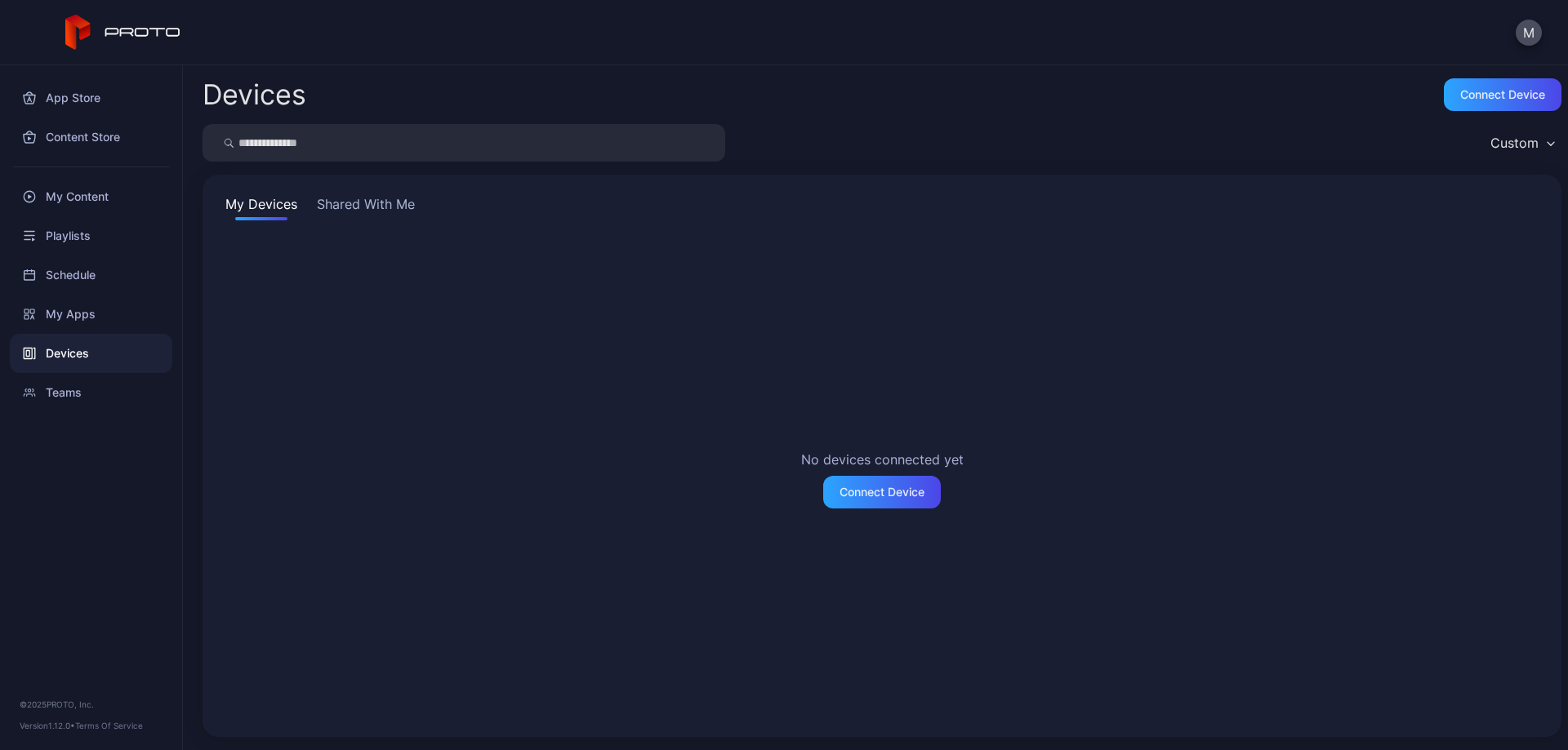
click at [389, 206] on button "Shared With Me" at bounding box center [365, 207] width 104 height 26
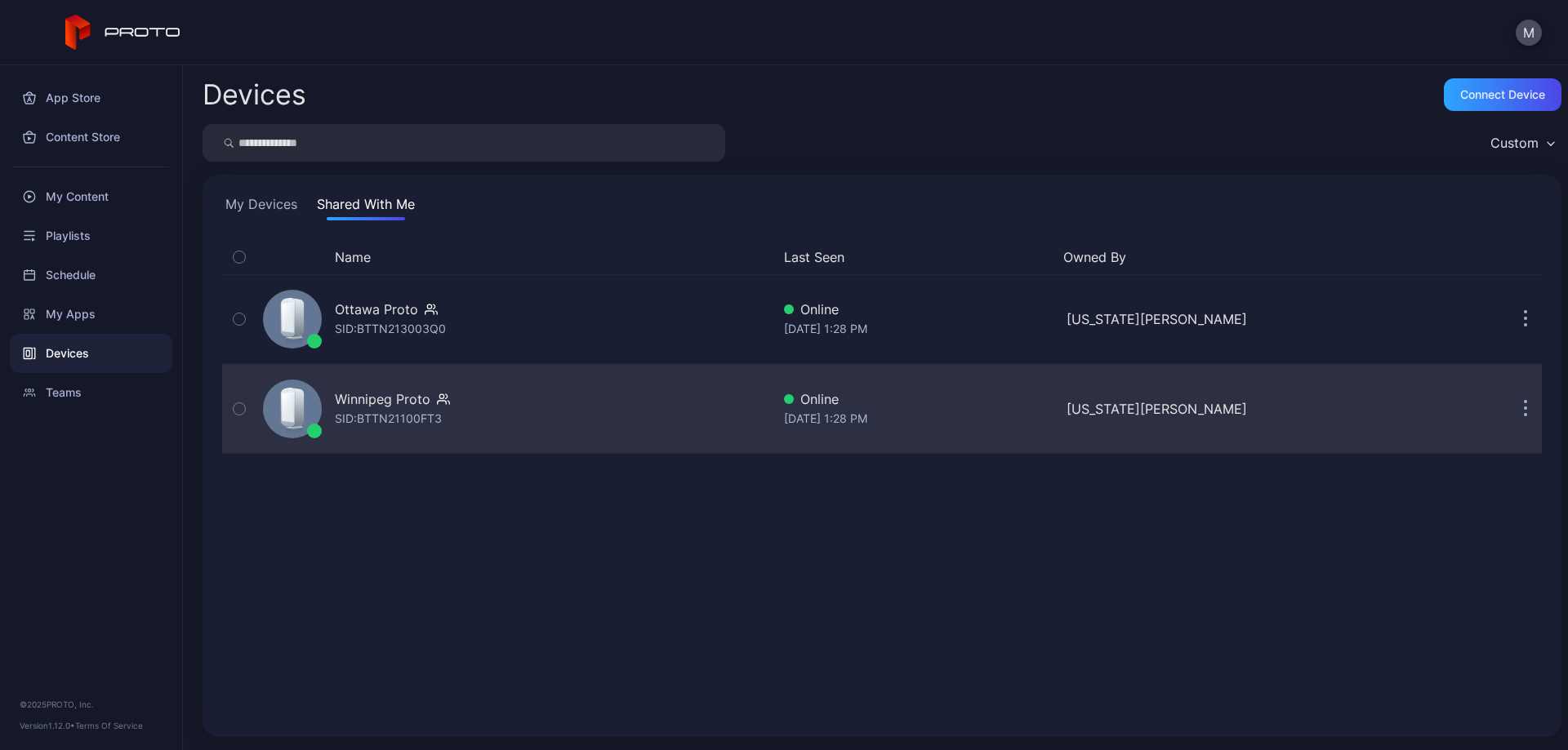
click at [496, 405] on div "Winnipeg Proto SID: BTTN21100FT3" at bounding box center [514, 409] width 515 height 82
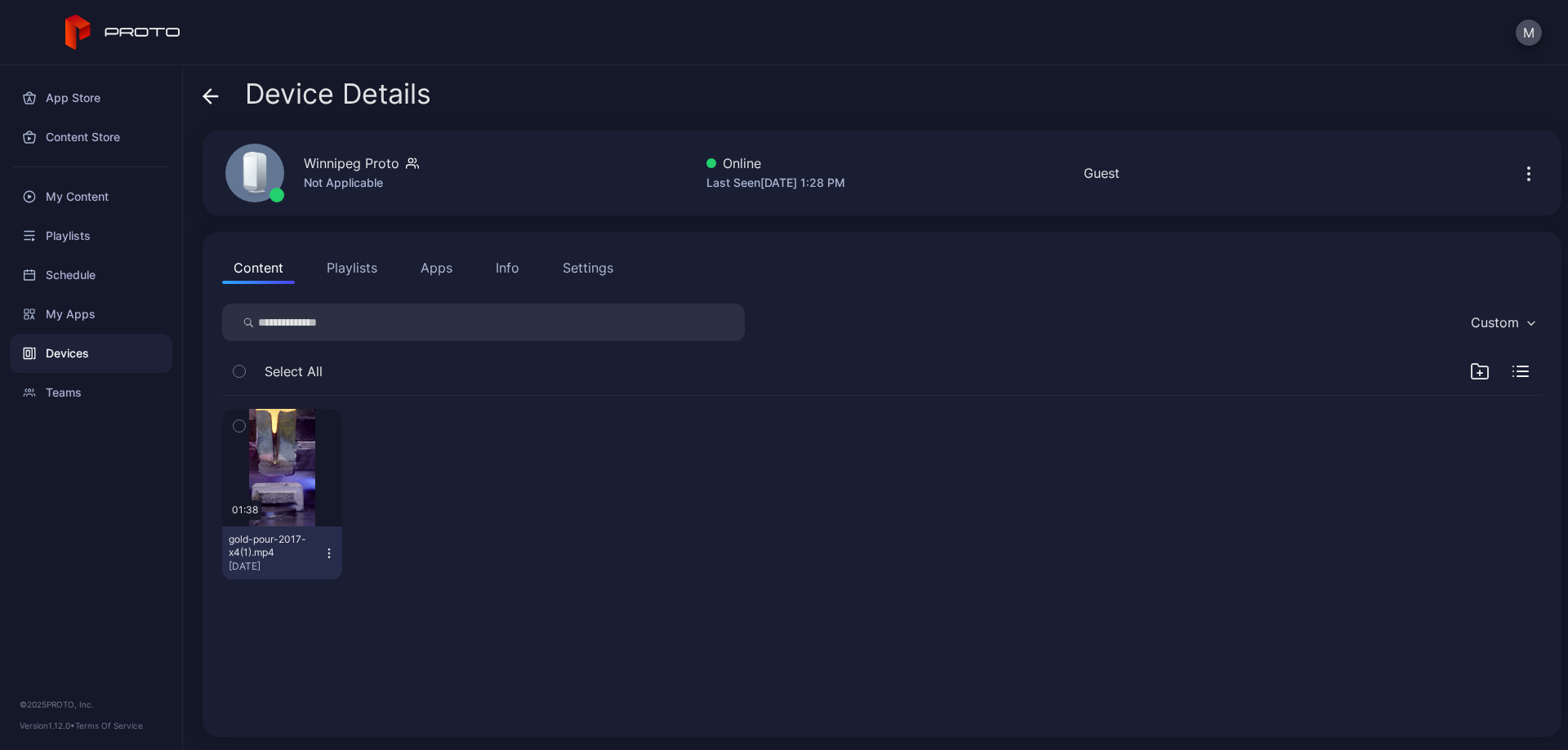
click at [584, 256] on button "Settings" at bounding box center [587, 267] width 73 height 33
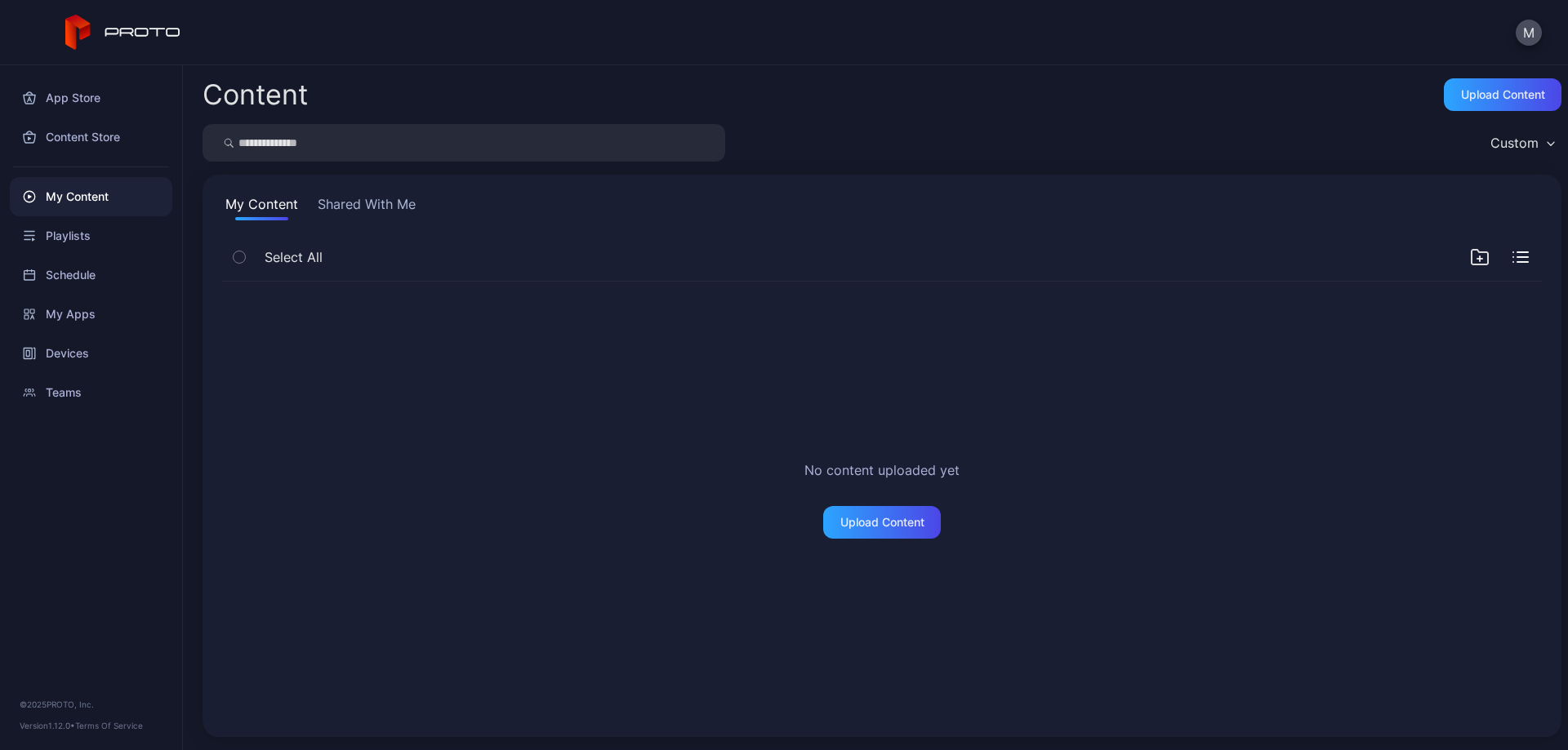
click at [312, 187] on div "My Content Shared With Me Select All No content uploaded yet Upload Content" at bounding box center [881, 456] width 1359 height 562
click at [343, 212] on button "Shared With Me" at bounding box center [366, 207] width 104 height 26
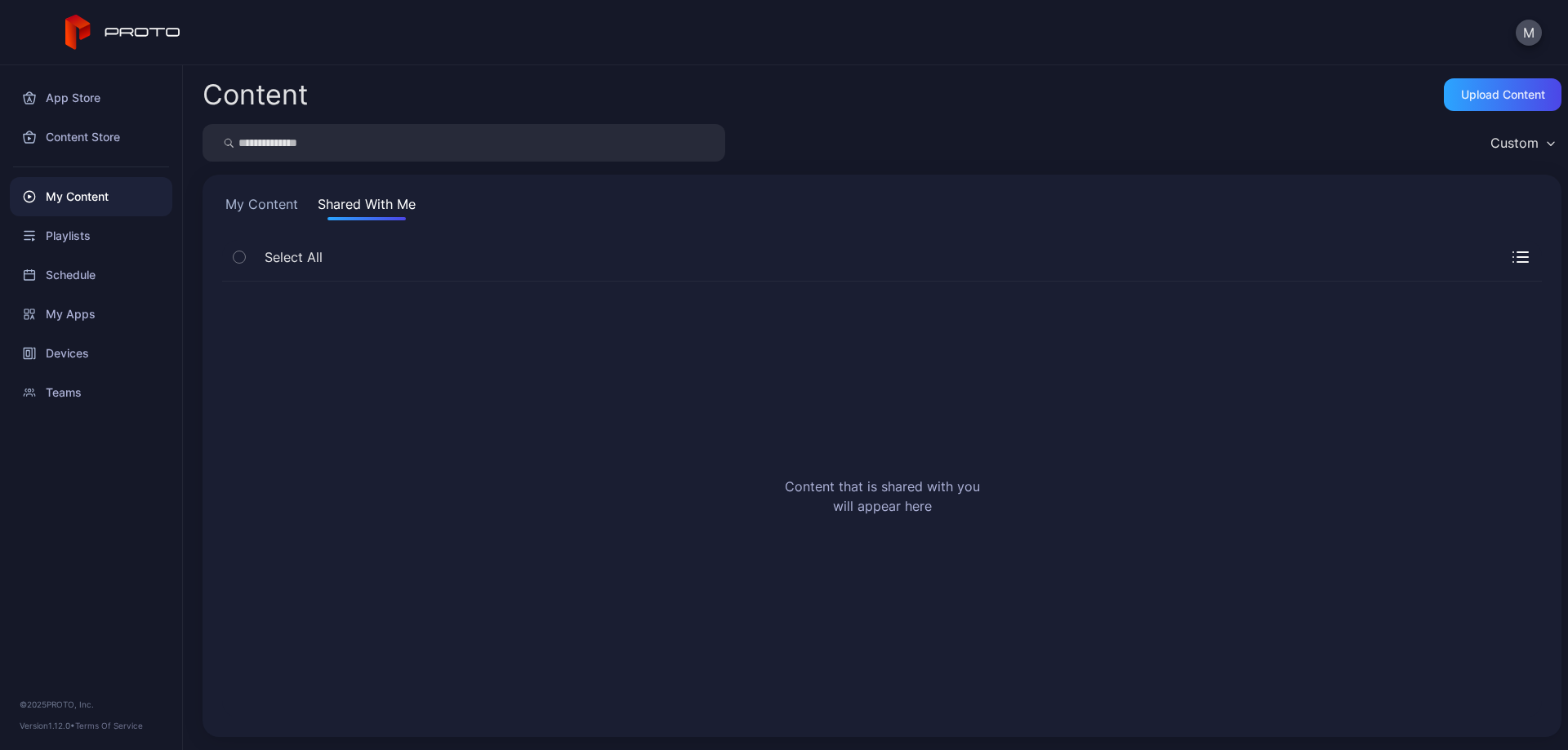
click at [254, 200] on button "My Content" at bounding box center [262, 207] width 79 height 26
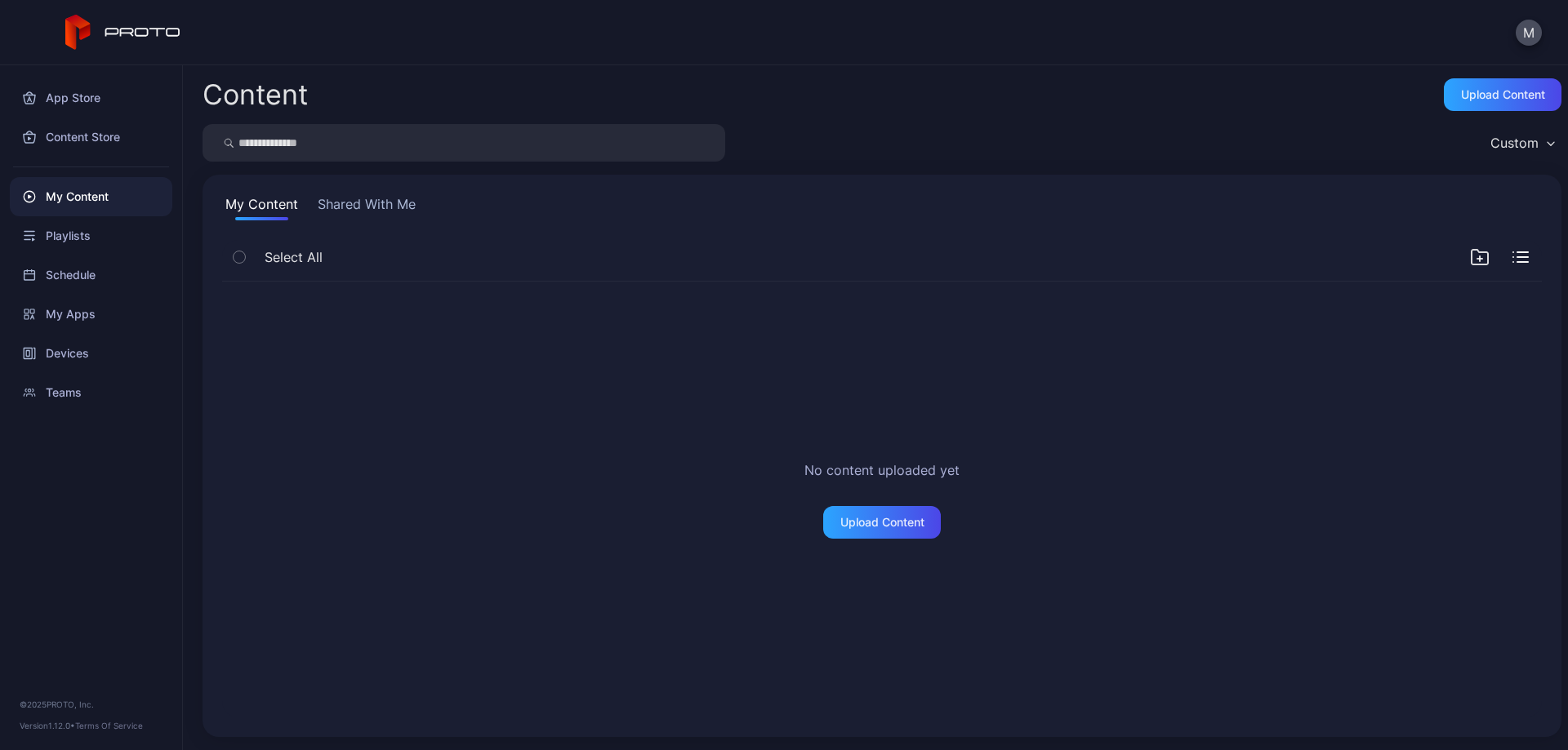
click at [382, 198] on button "Shared With Me" at bounding box center [366, 207] width 104 height 26
click at [358, 204] on button "Shared With Me" at bounding box center [366, 207] width 104 height 26
click at [394, 206] on button "Shared With Me" at bounding box center [366, 207] width 104 height 26
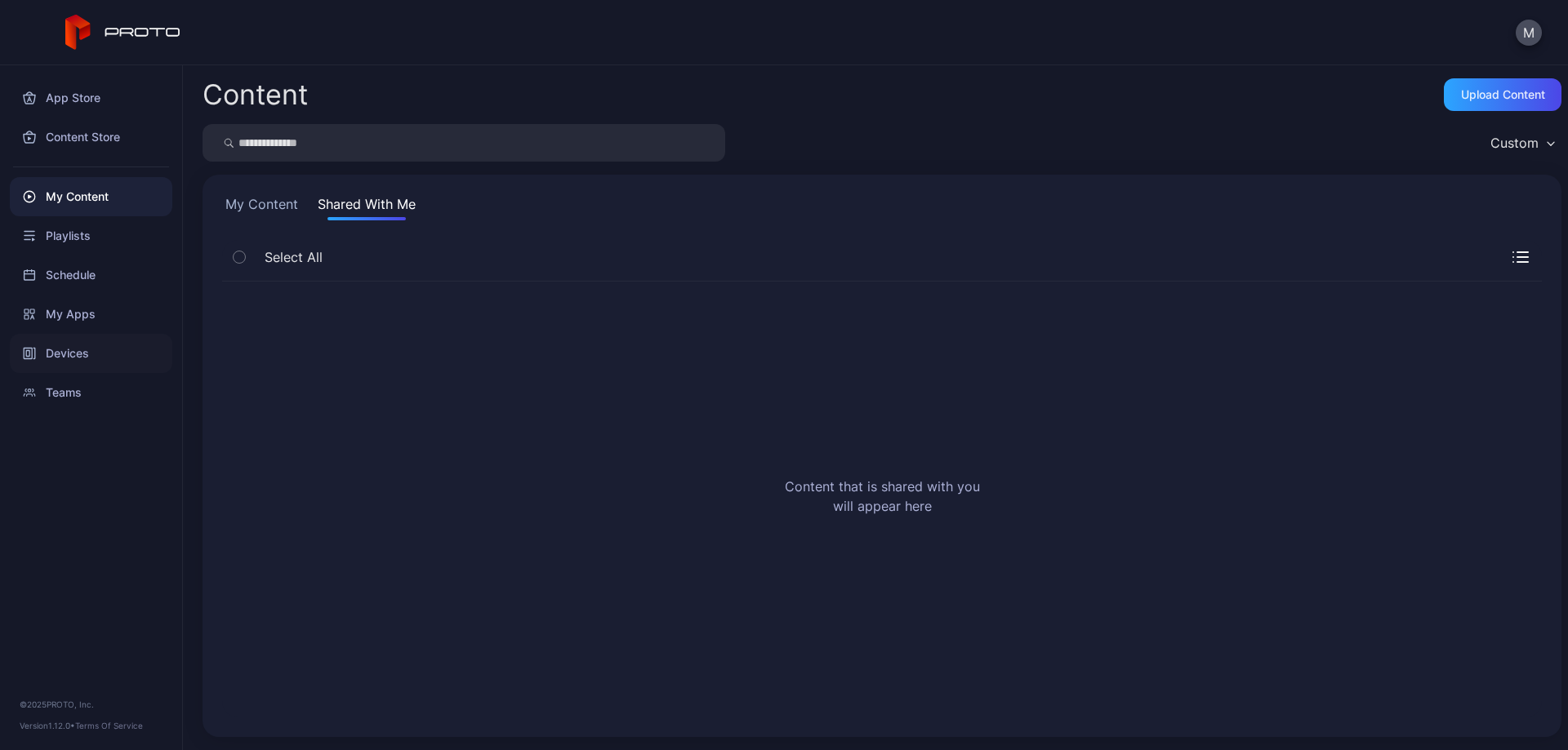
click at [67, 352] on div "Devices" at bounding box center [90, 353] width 163 height 40
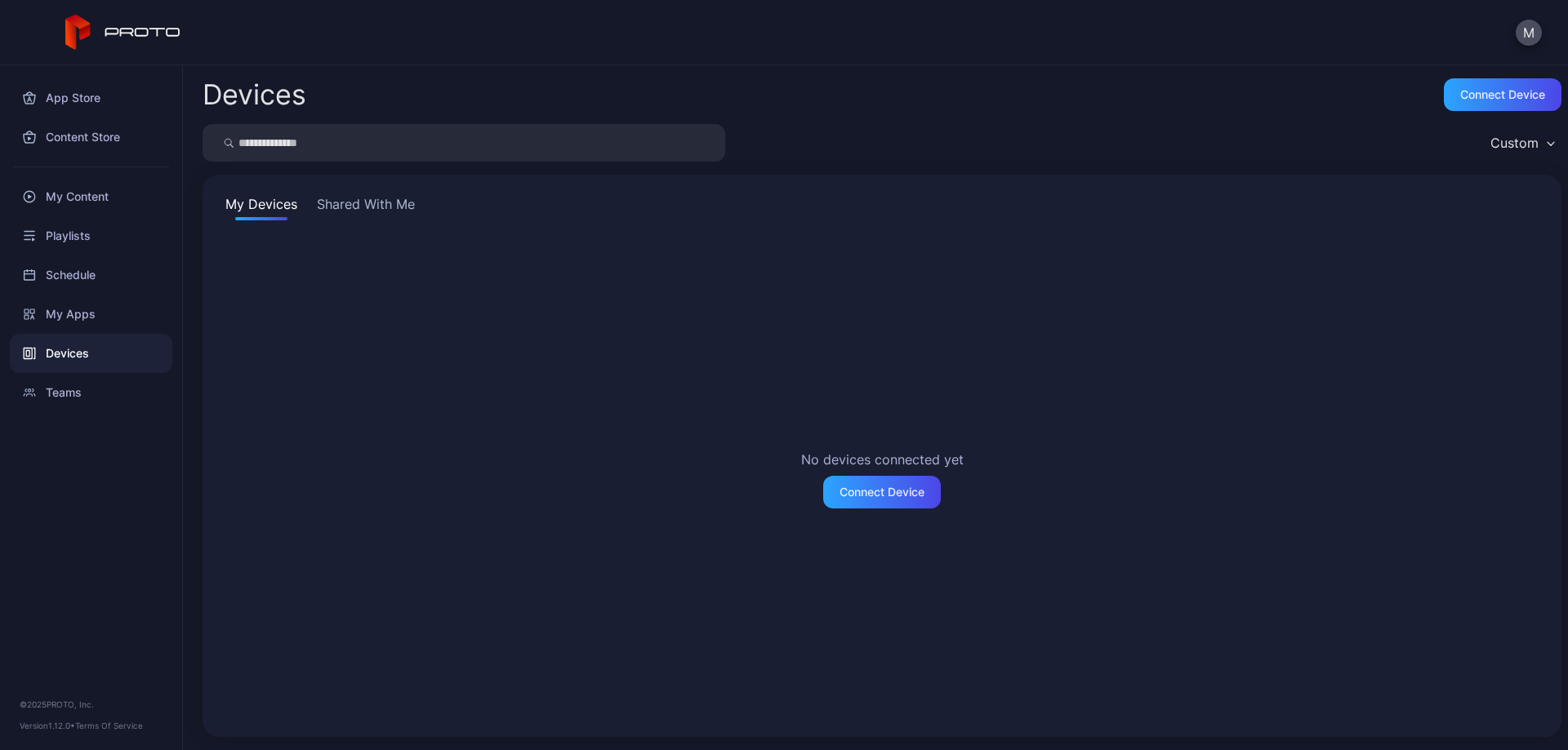
click at [344, 202] on button "Shared With Me" at bounding box center [365, 207] width 104 height 26
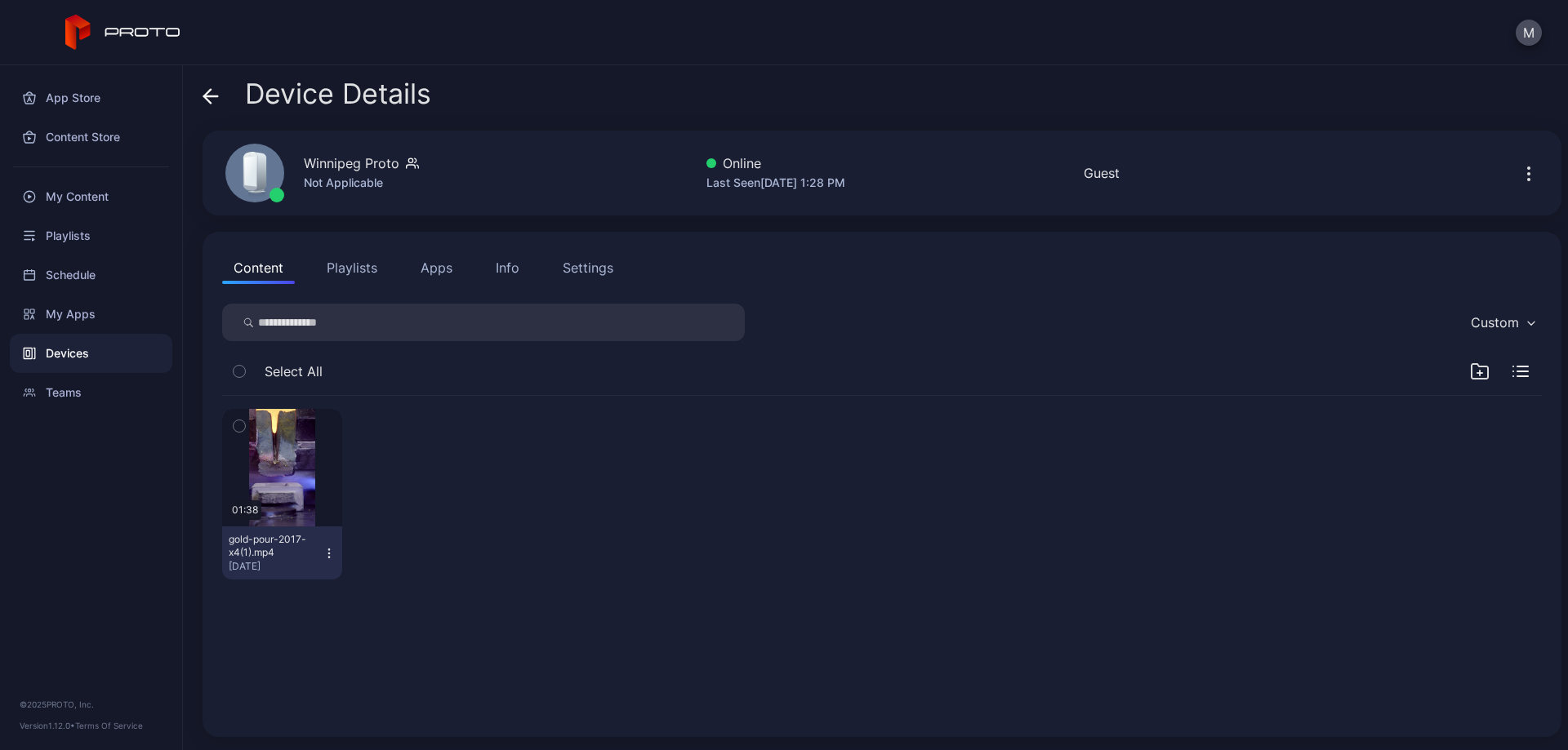
click at [584, 266] on div "Settings" at bounding box center [588, 267] width 51 height 20
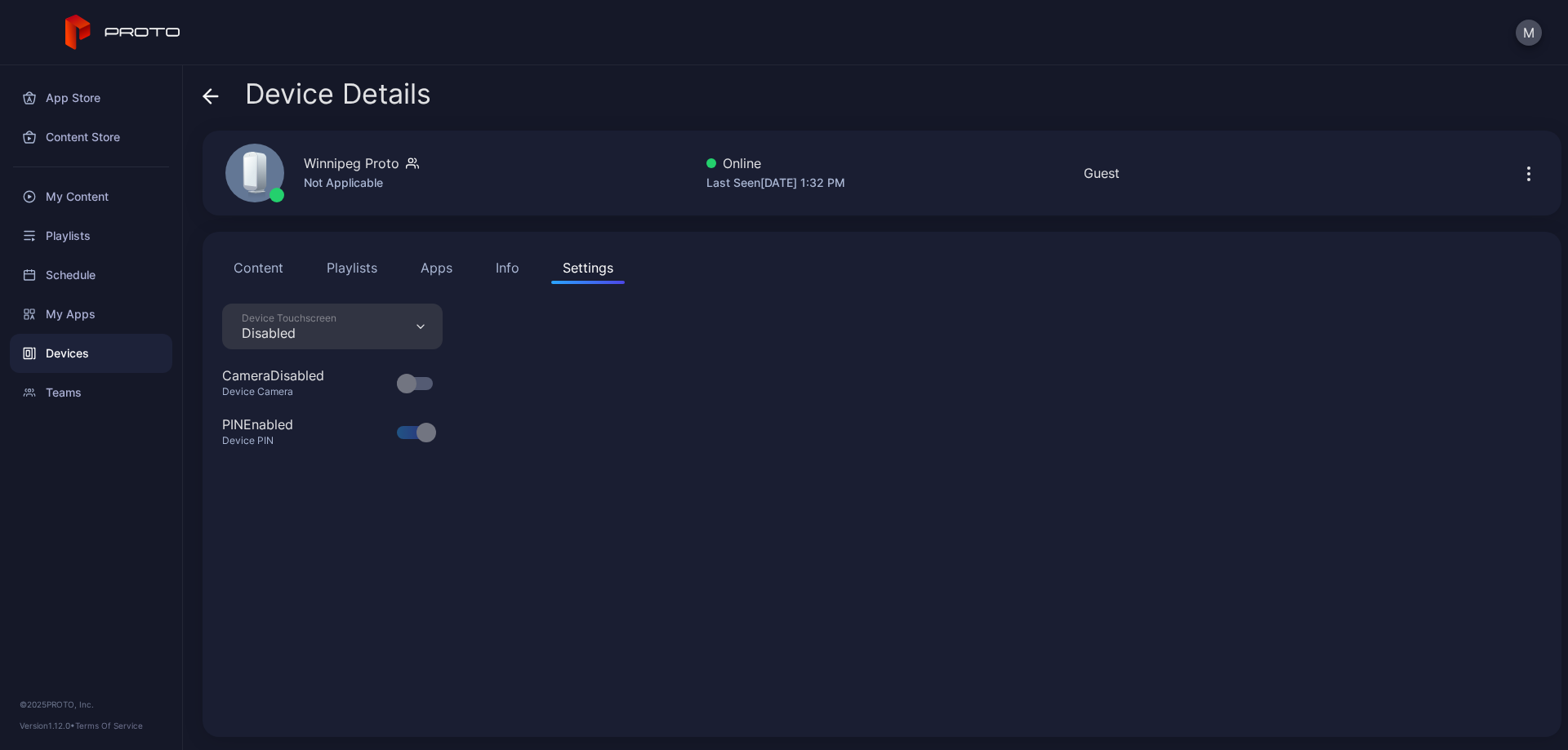
click at [691, 454] on div "Device Touchscreen Disabled Camera Disabled Device Camera PIN Enabled Device PIN" at bounding box center [881, 510] width 1319 height 414
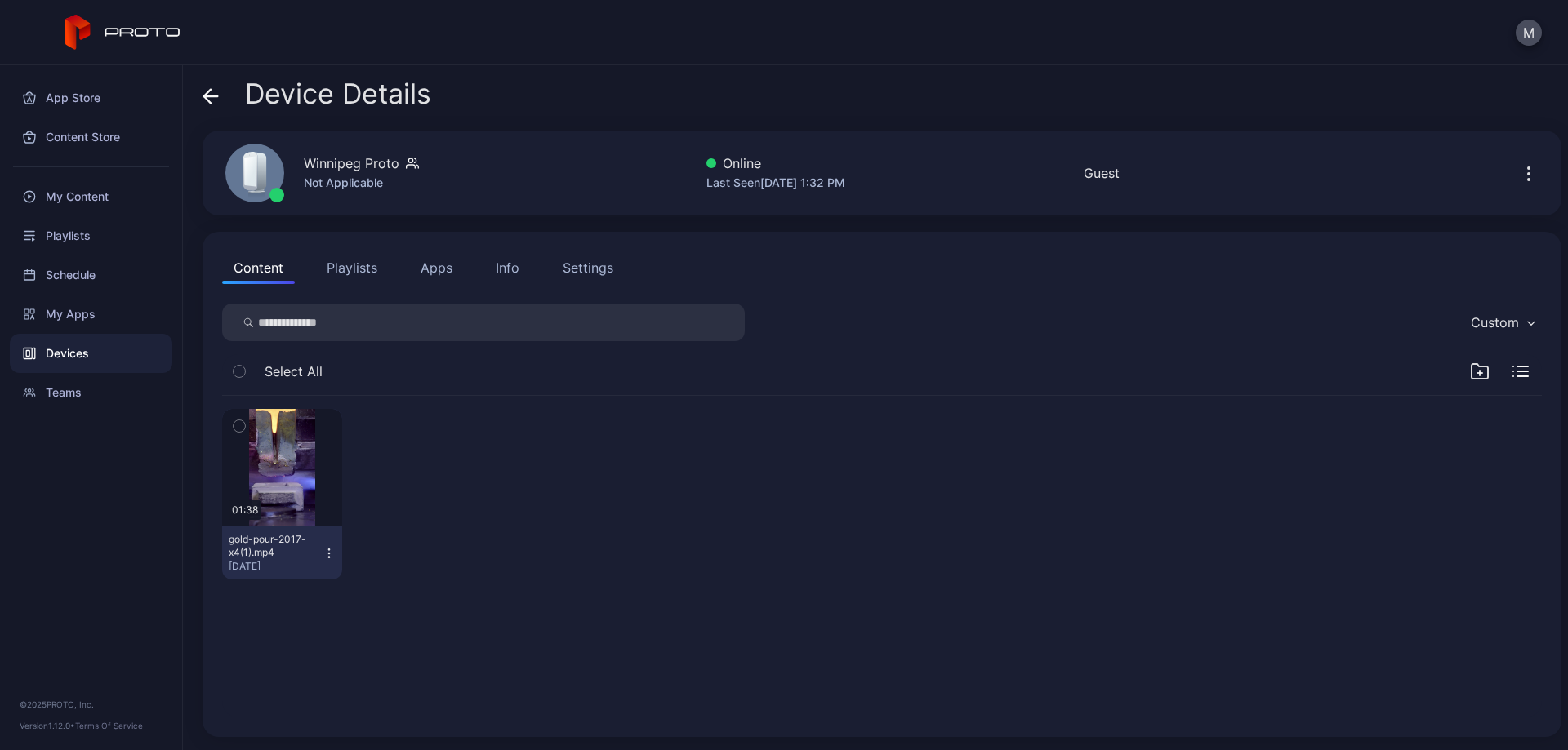
click at [600, 267] on div "Settings" at bounding box center [588, 267] width 51 height 20
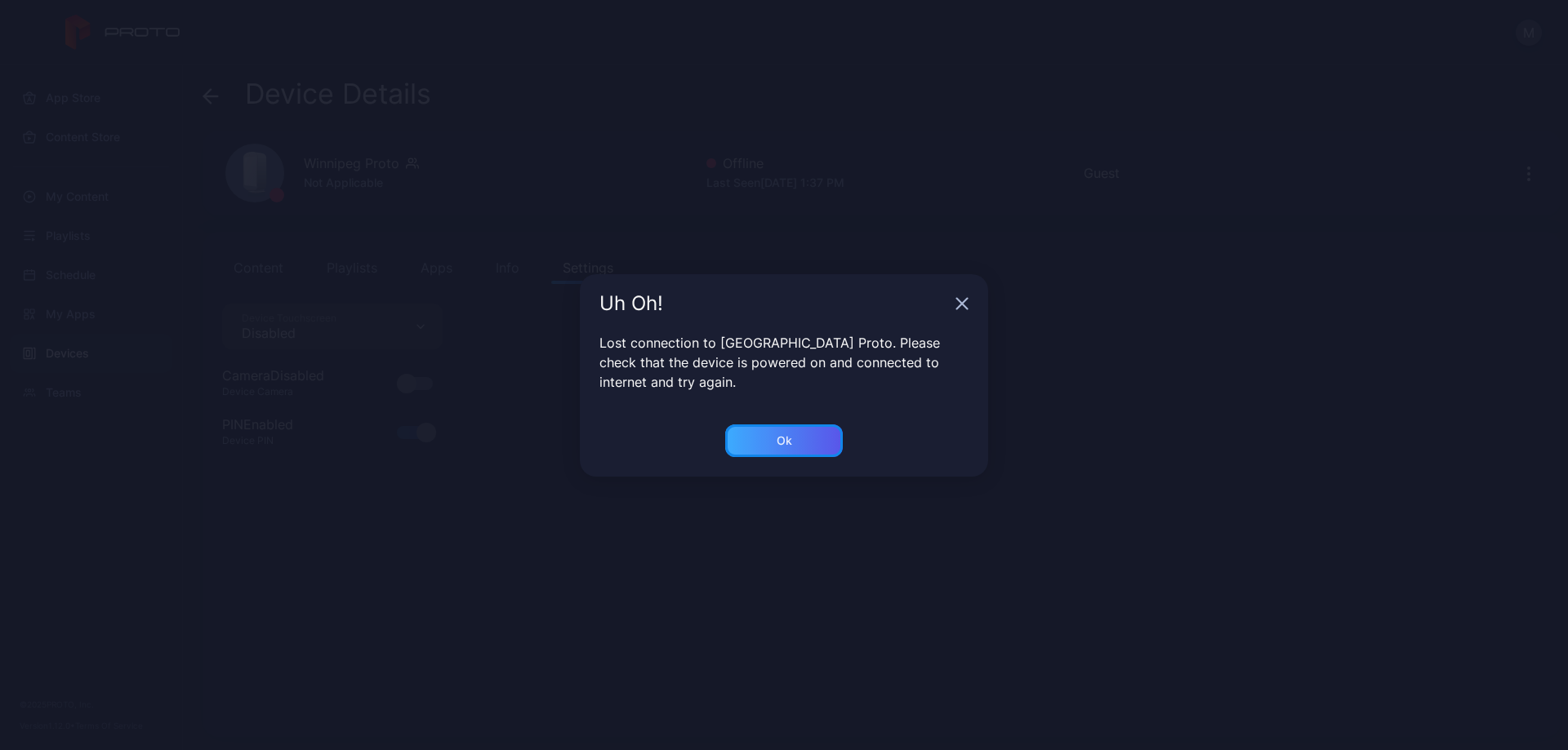
click at [817, 440] on div "Ok" at bounding box center [784, 440] width 118 height 33
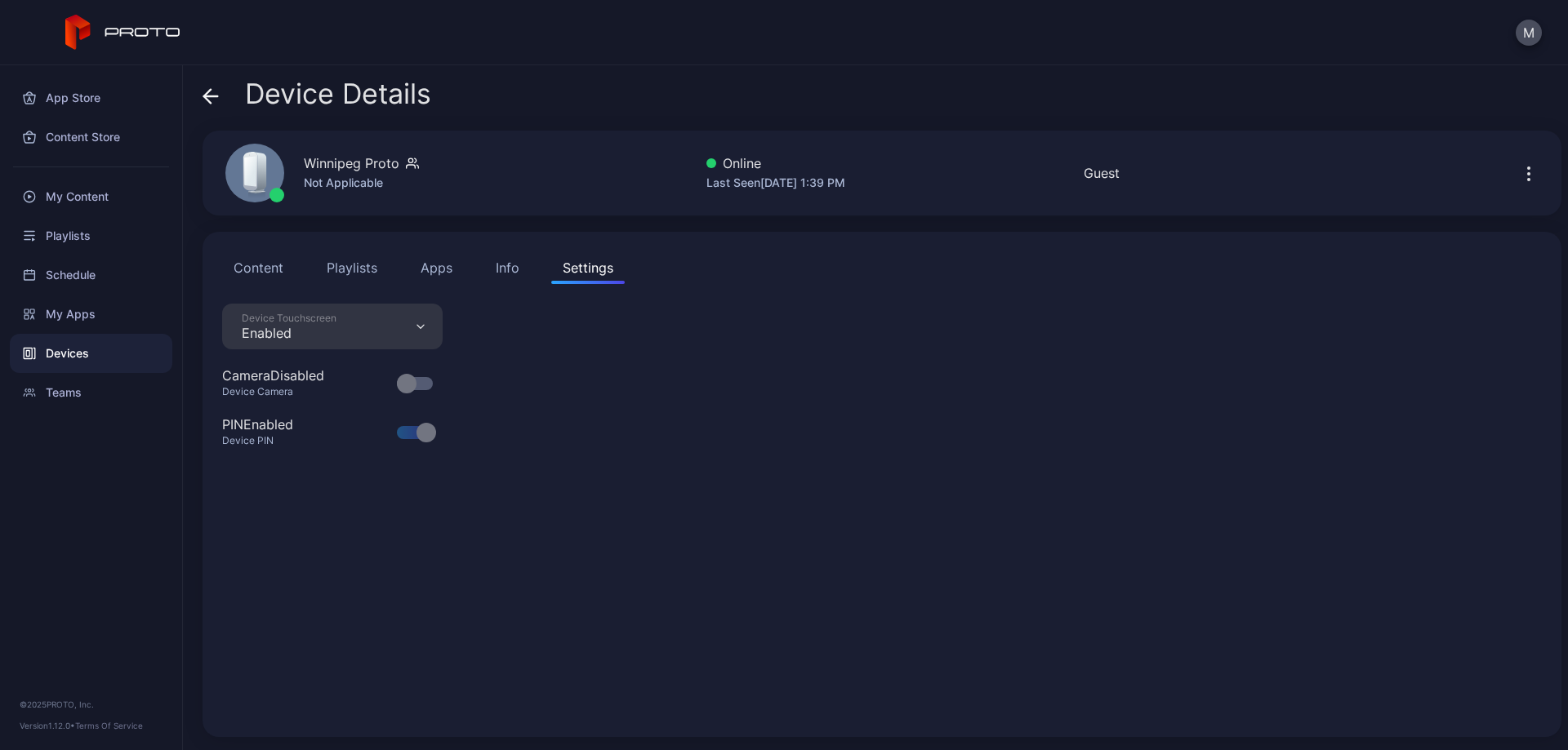
click at [787, 541] on div "Device Touchscreen Enabled Camera Disabled Device Camera PIN Enabled Device PIN" at bounding box center [881, 510] width 1319 height 414
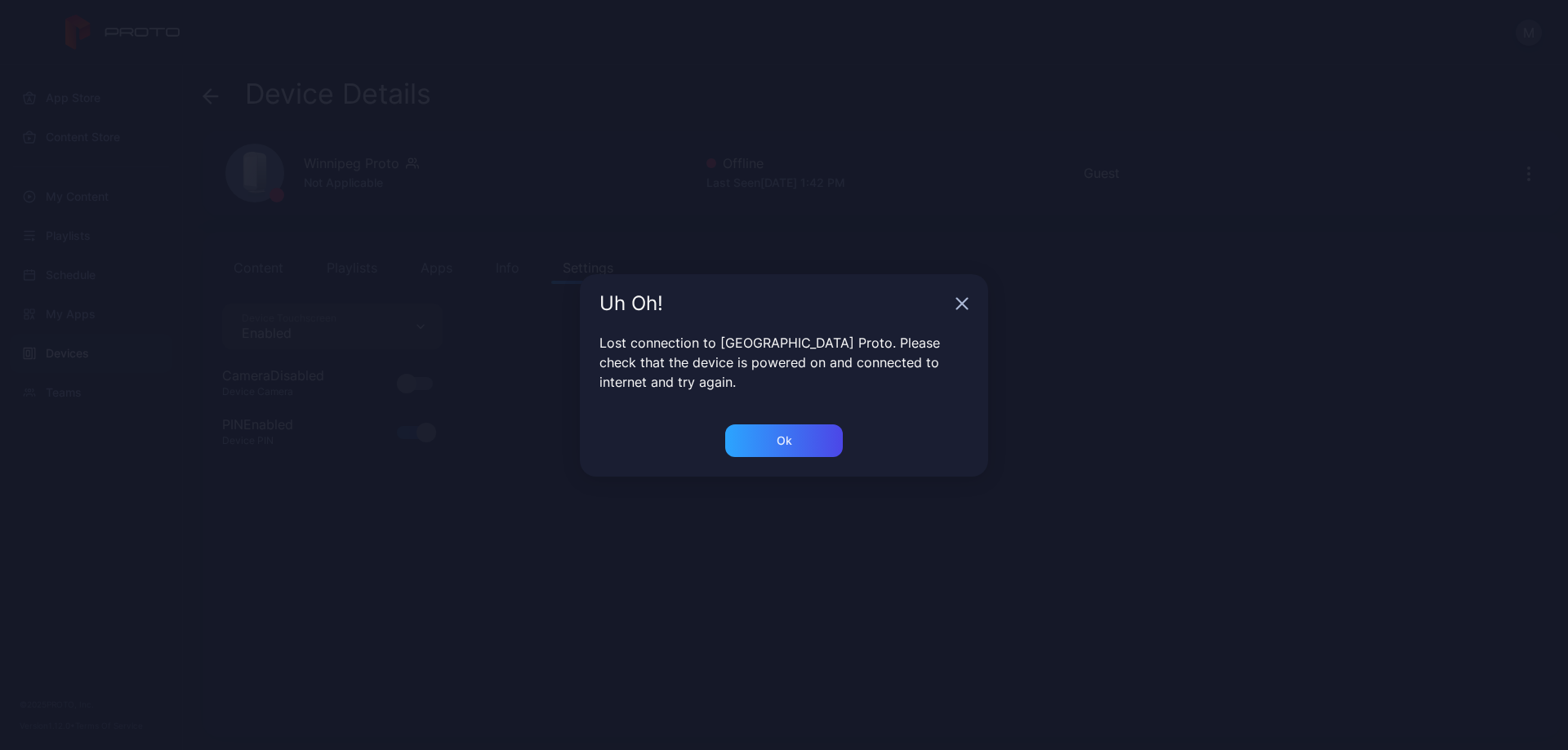
click at [965, 307] on icon "button" at bounding box center [962, 303] width 10 height 10
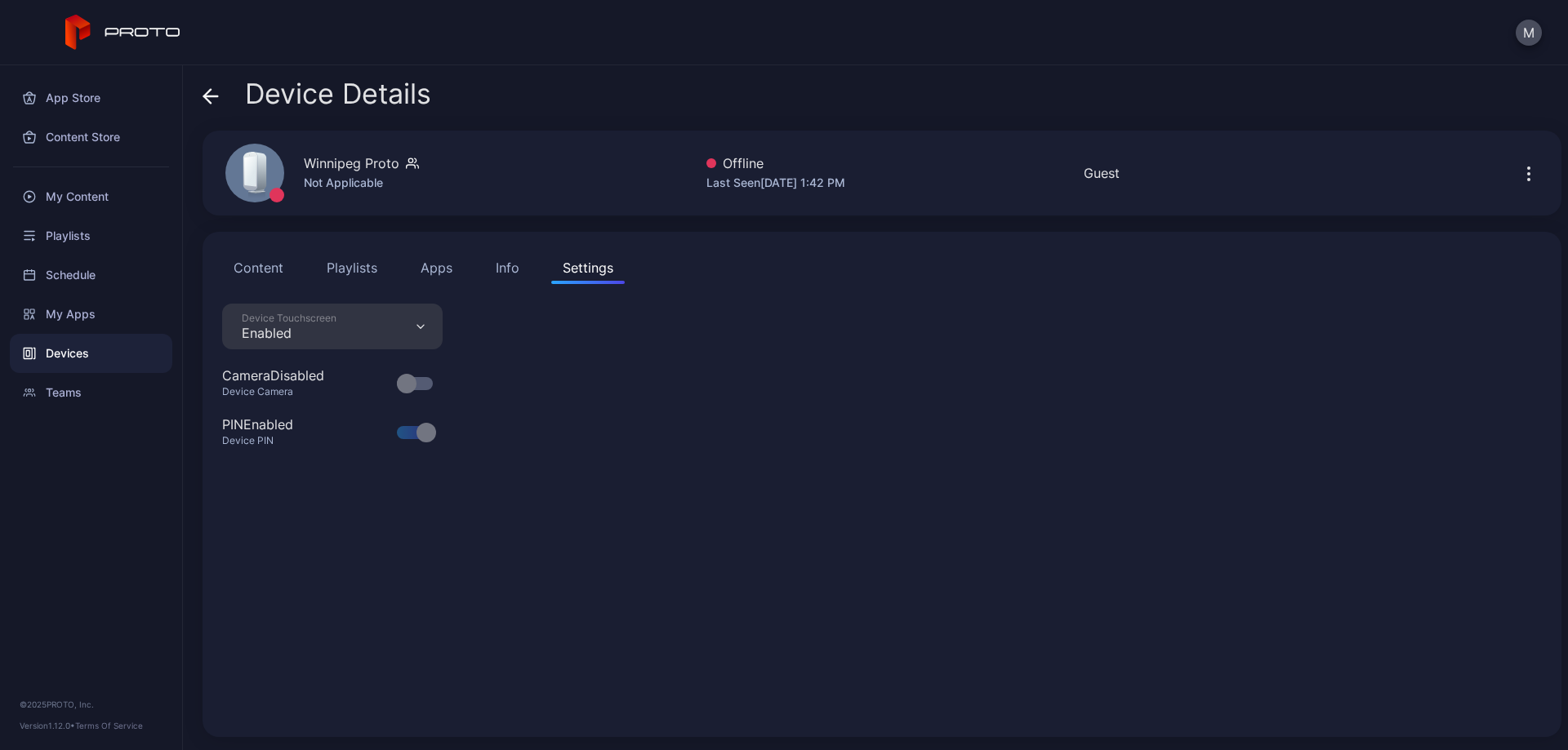
click at [1088, 674] on div "Device Touchscreen Enabled Camera Disabled Device Camera PIN Enabled Device PIN" at bounding box center [881, 510] width 1319 height 414
